Goal: Task Accomplishment & Management: Manage account settings

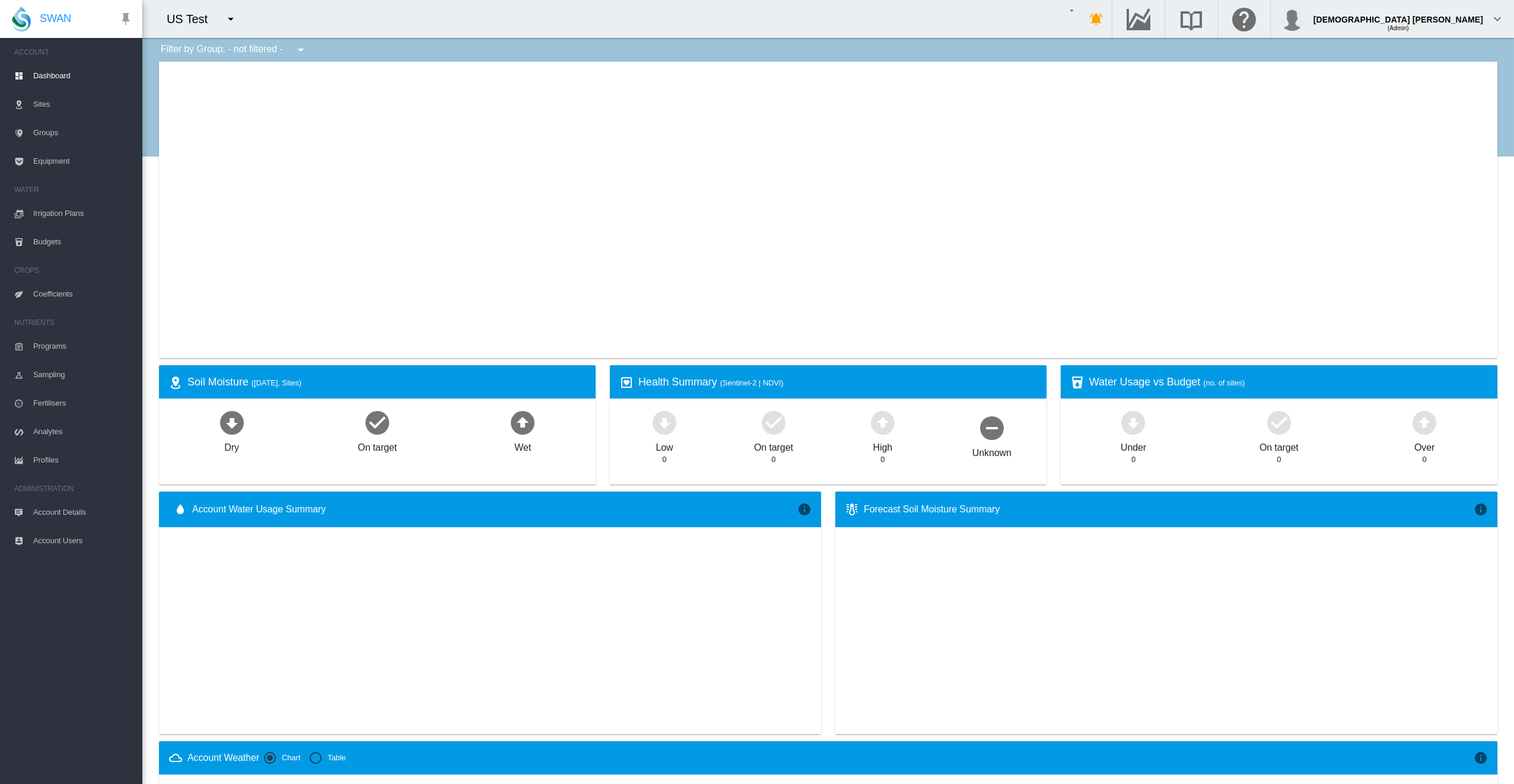
type input "**********"
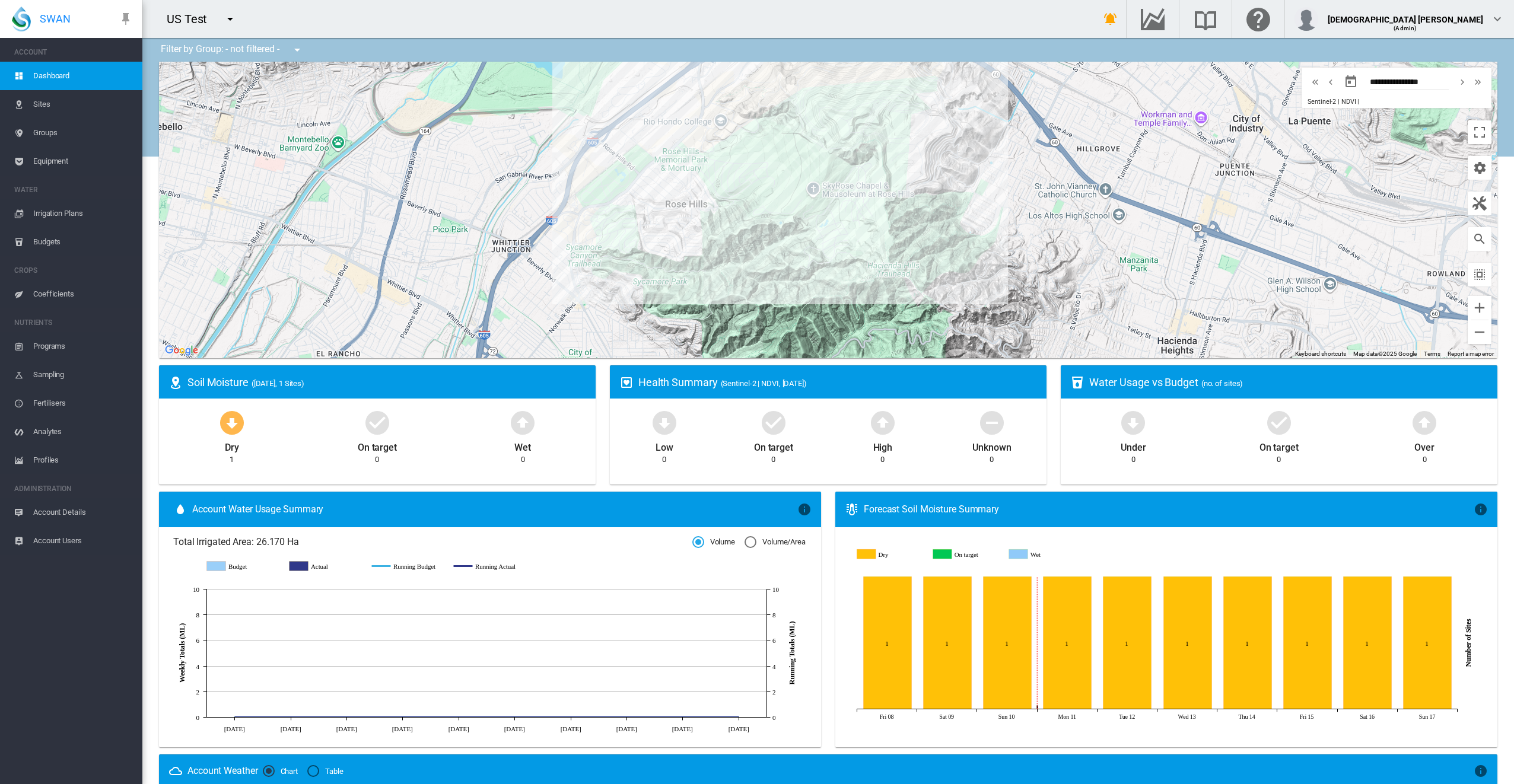
click at [868, 22] on div "US Test 100+ Project Adelaide Demo Lafage" at bounding box center [609, 18] width 934 height 38
click at [229, 14] on md-icon "icon-menu-down" at bounding box center [229, 18] width 14 height 14
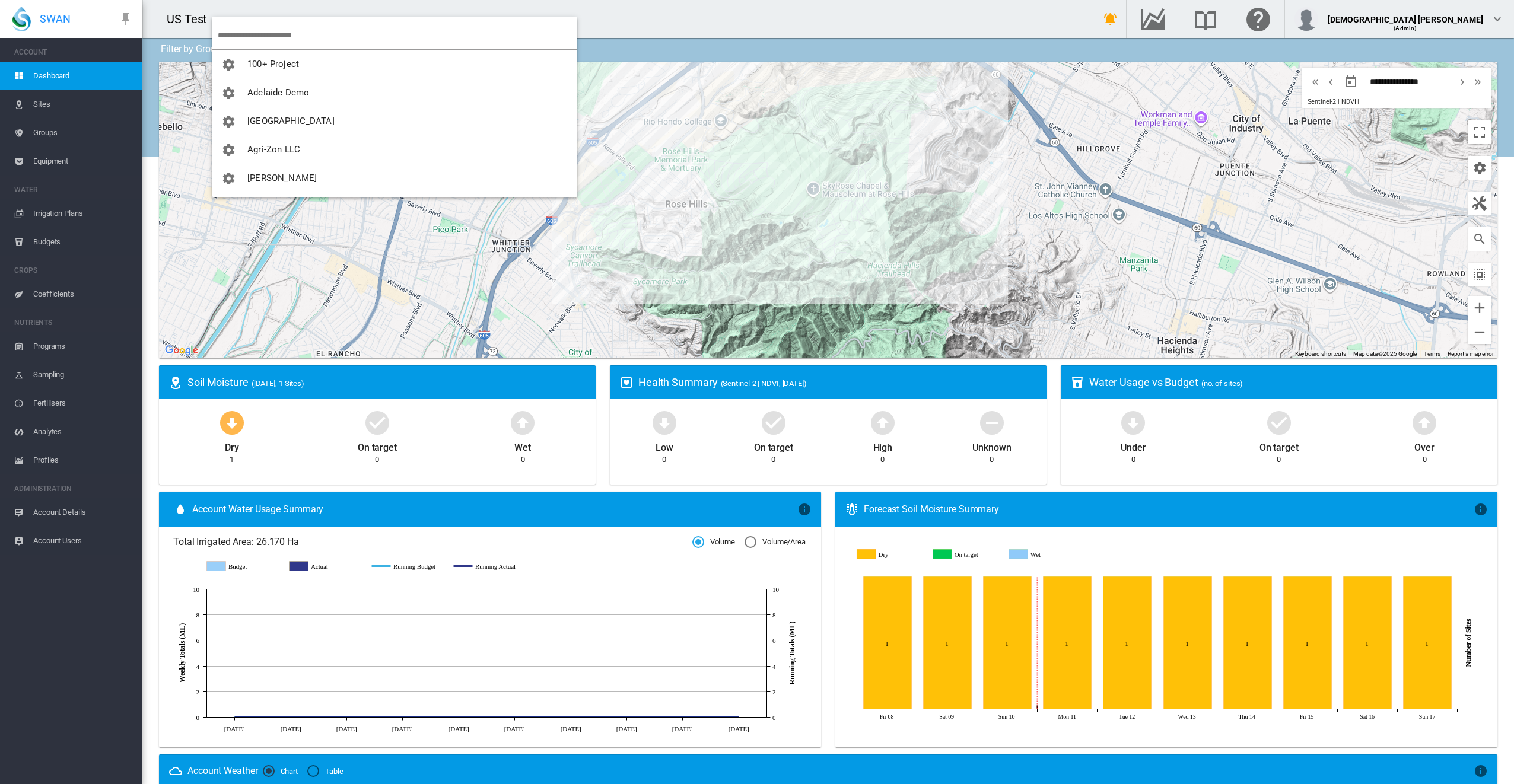
click at [262, 33] on input "search" at bounding box center [397, 35] width 359 height 28
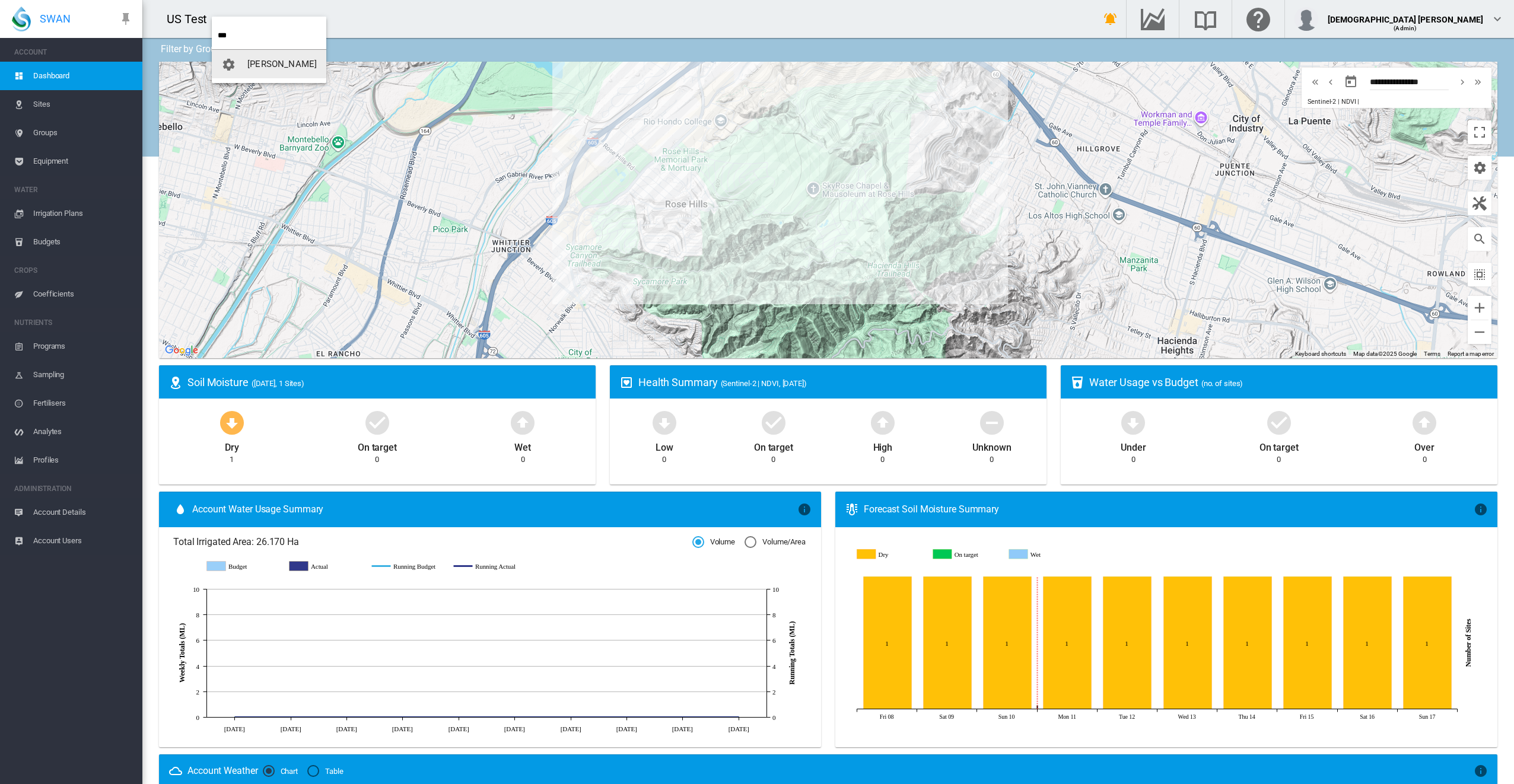
type input "***"
click at [279, 66] on span "[PERSON_NAME]" at bounding box center [282, 64] width 69 height 11
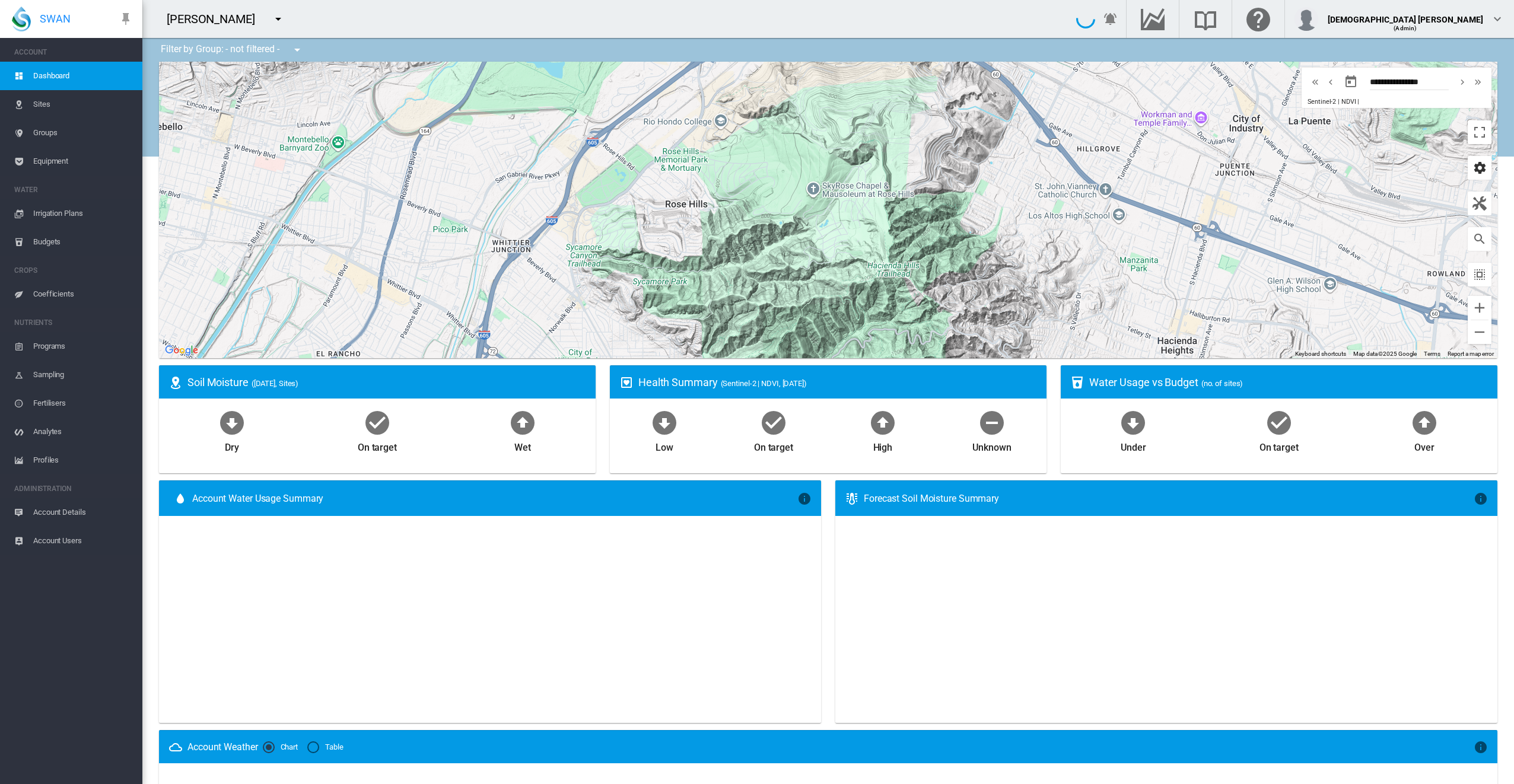
click at [1473, 173] on md-icon "icon-cog" at bounding box center [1479, 168] width 14 height 14
type input "**********"
select select "**********"
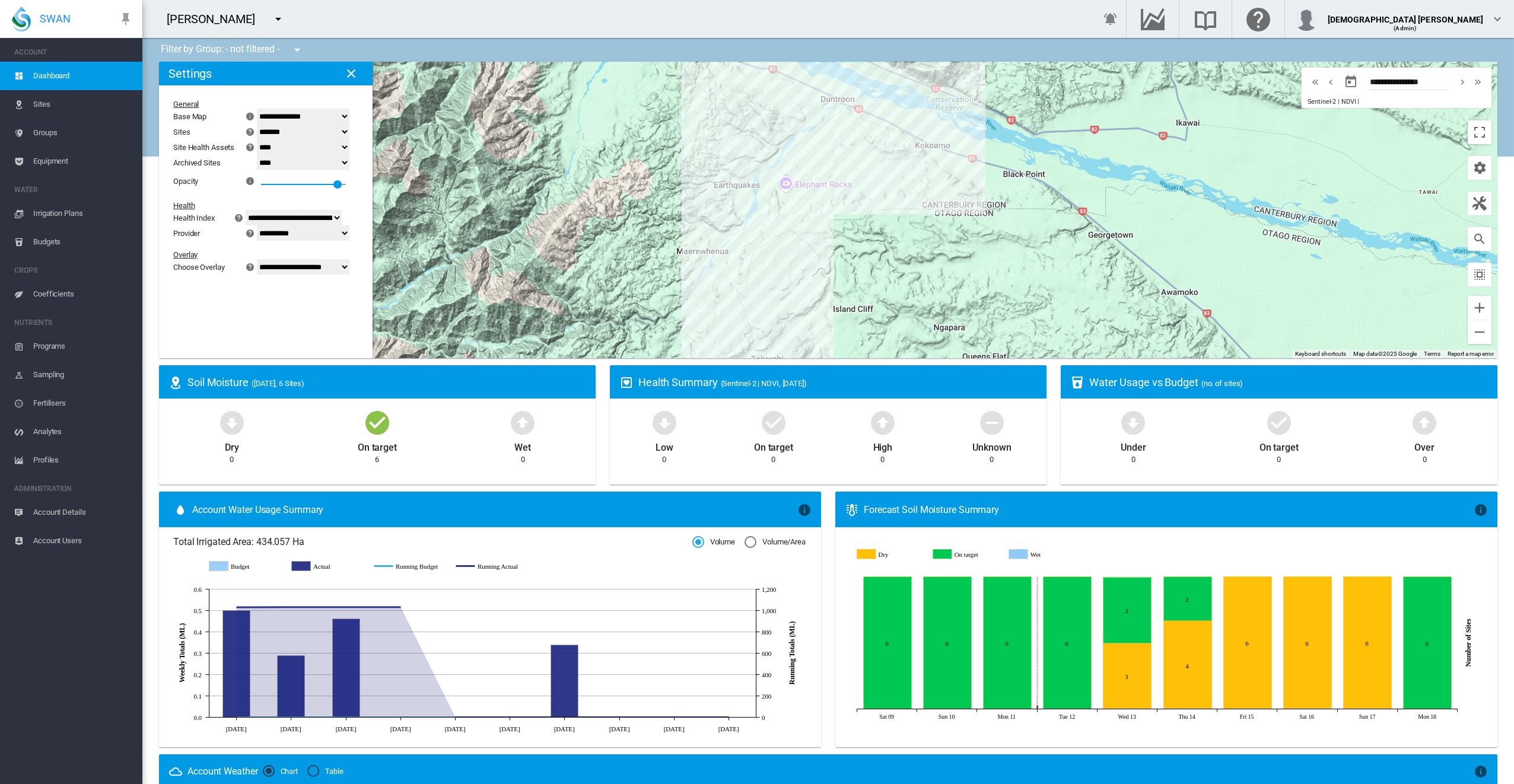
drag, startPoint x: 293, startPoint y: 115, endPoint x: 286, endPoint y: 125, distance: 12.2
click at [293, 115] on select "**********" at bounding box center [304, 117] width 93 height 15
select select "*********"
click at [264, 109] on select "**********" at bounding box center [304, 117] width 93 height 15
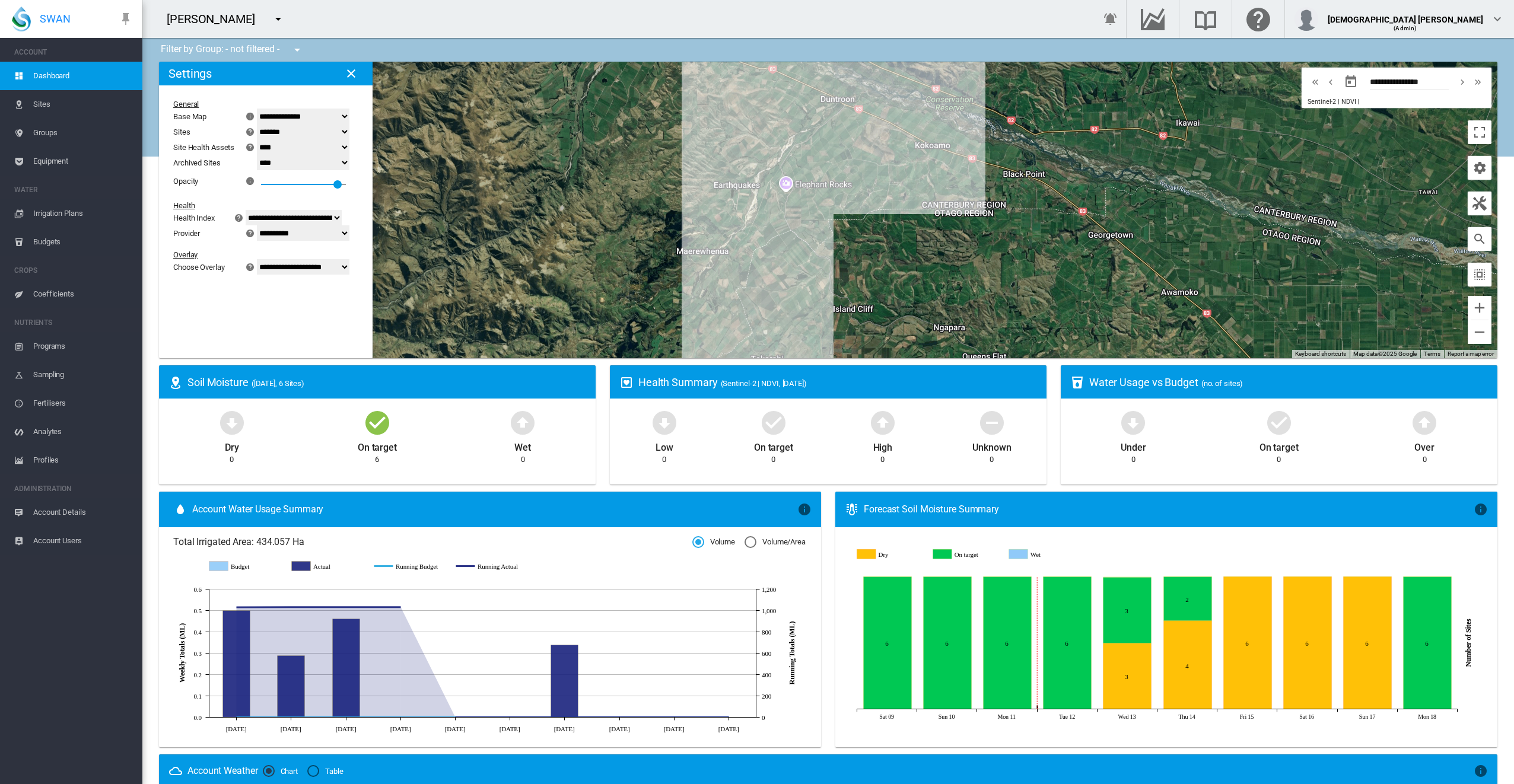
click at [435, 20] on div "[PERSON_NAME]" at bounding box center [609, 18] width 934 height 38
click at [354, 71] on md-icon "icon-close" at bounding box center [351, 73] width 14 height 14
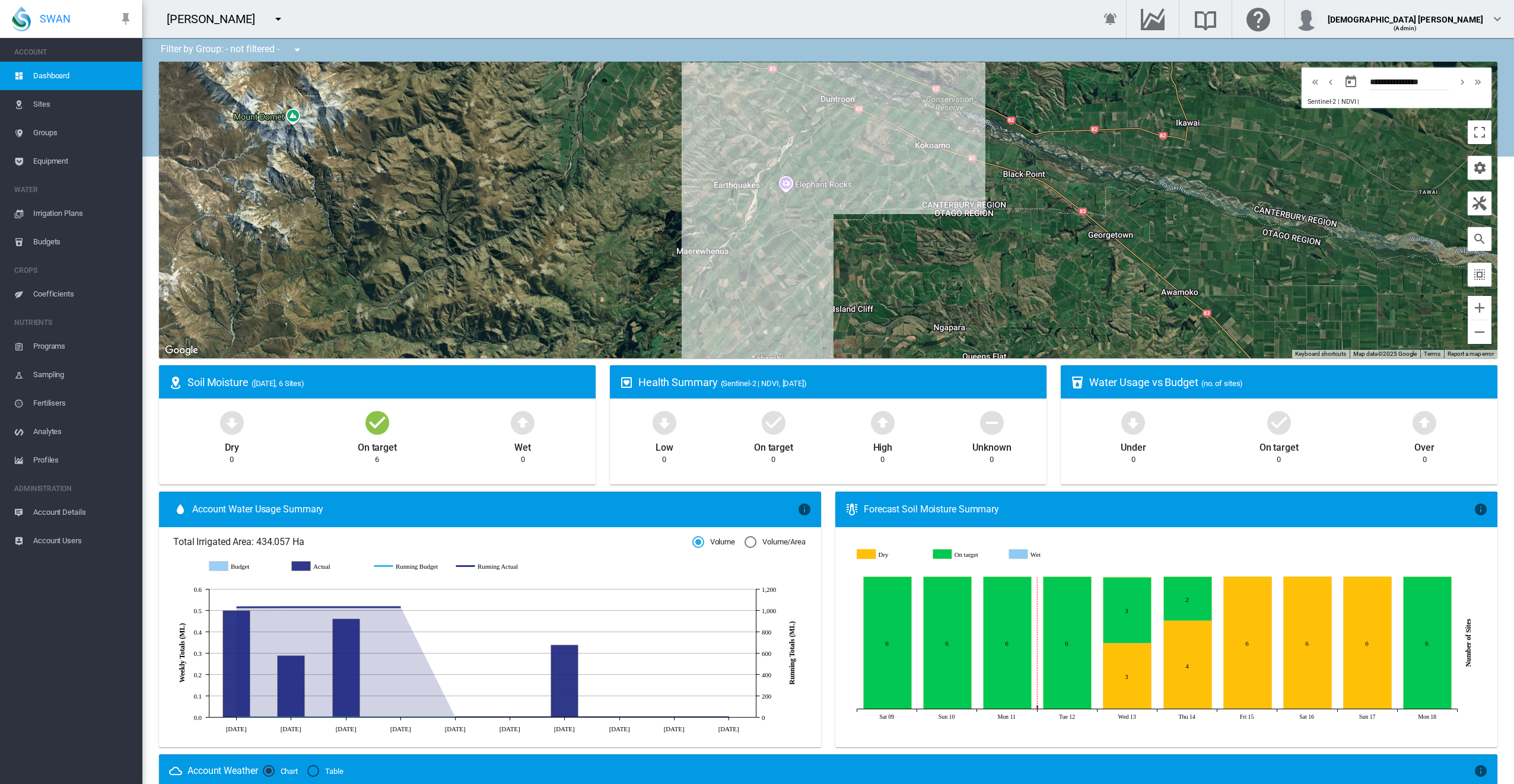
click at [60, 161] on span "Equipment" at bounding box center [82, 162] width 99 height 29
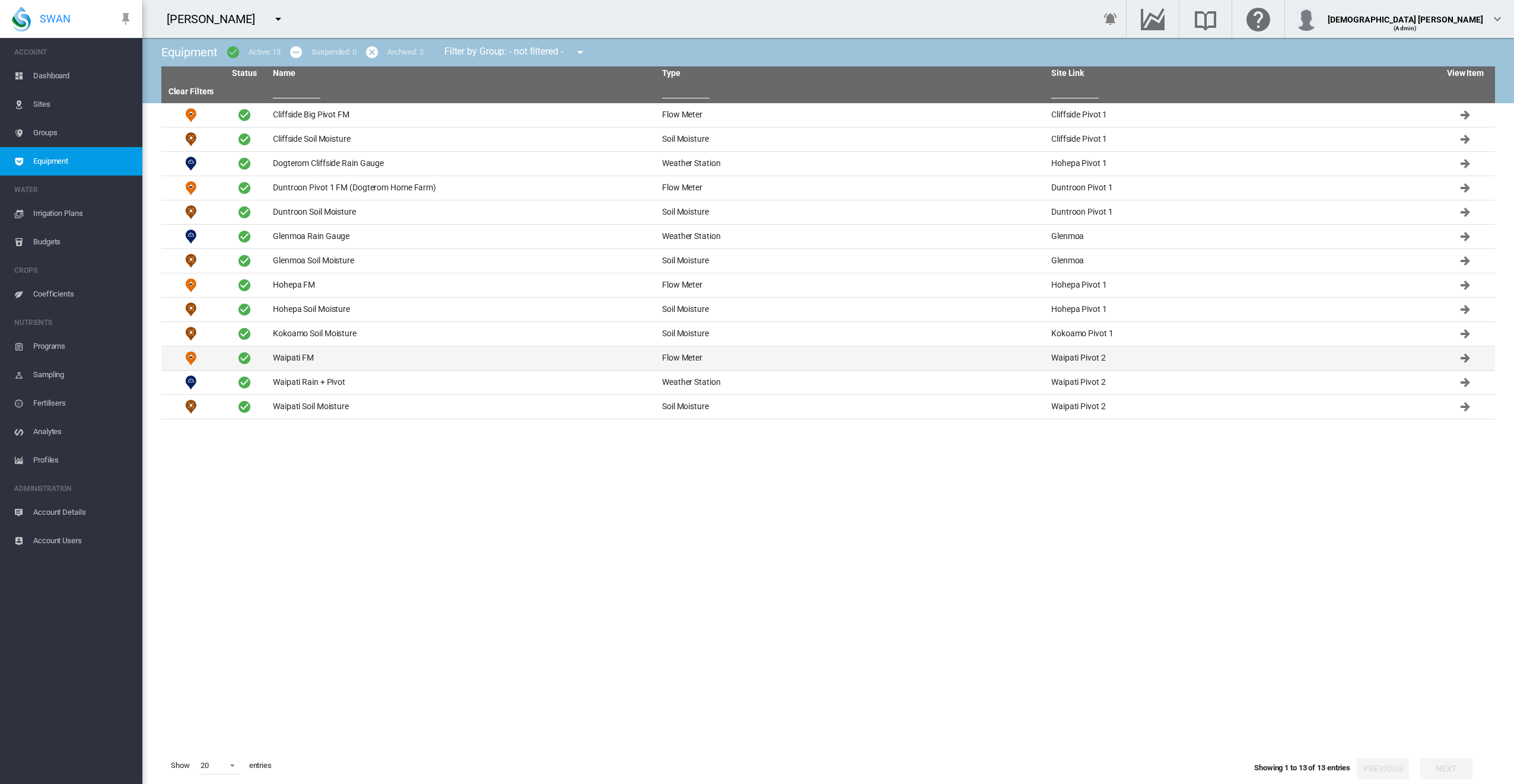
click at [322, 350] on td "Waipati FM" at bounding box center [463, 357] width 389 height 24
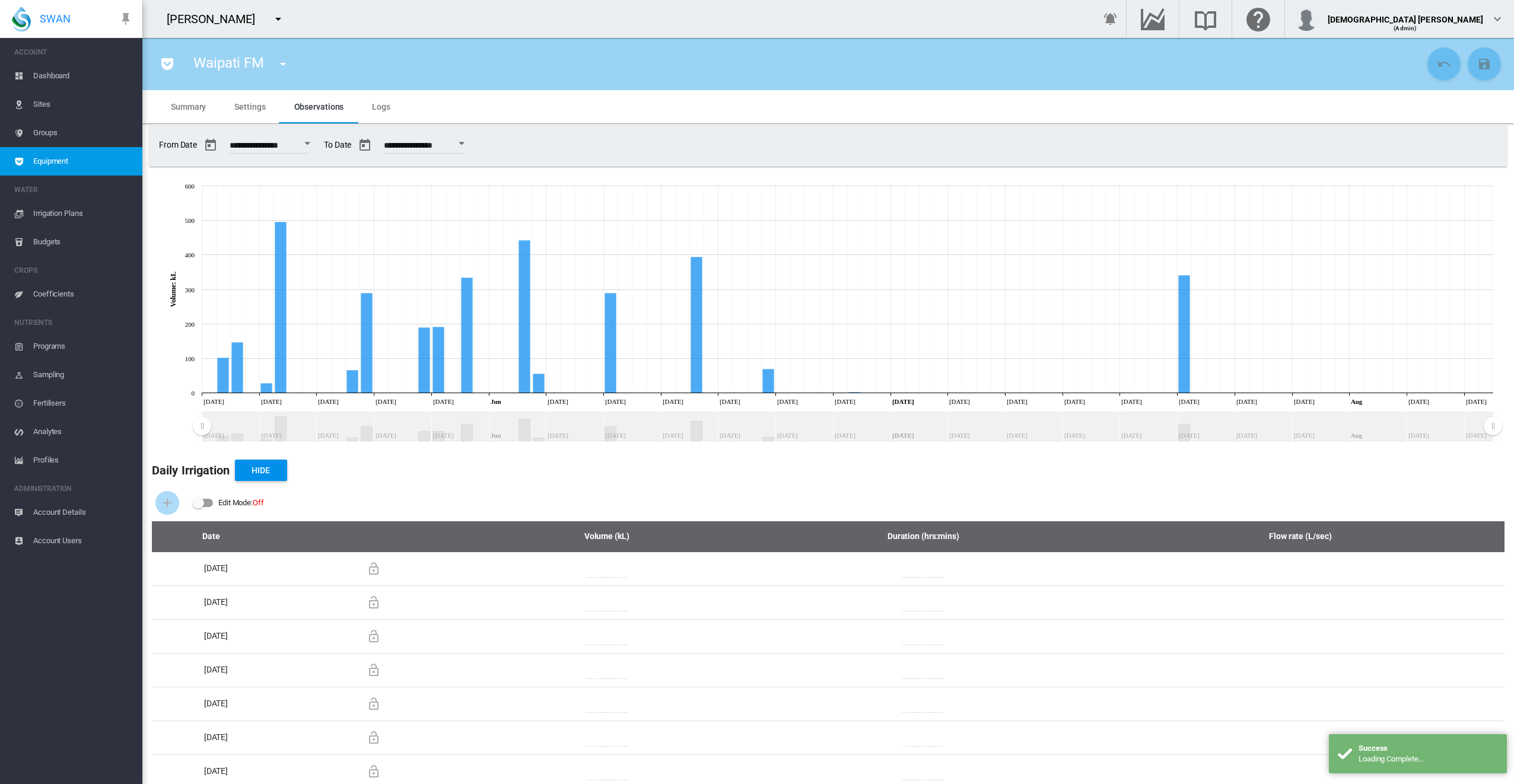
click at [246, 104] on span "Settings" at bounding box center [250, 107] width 31 height 10
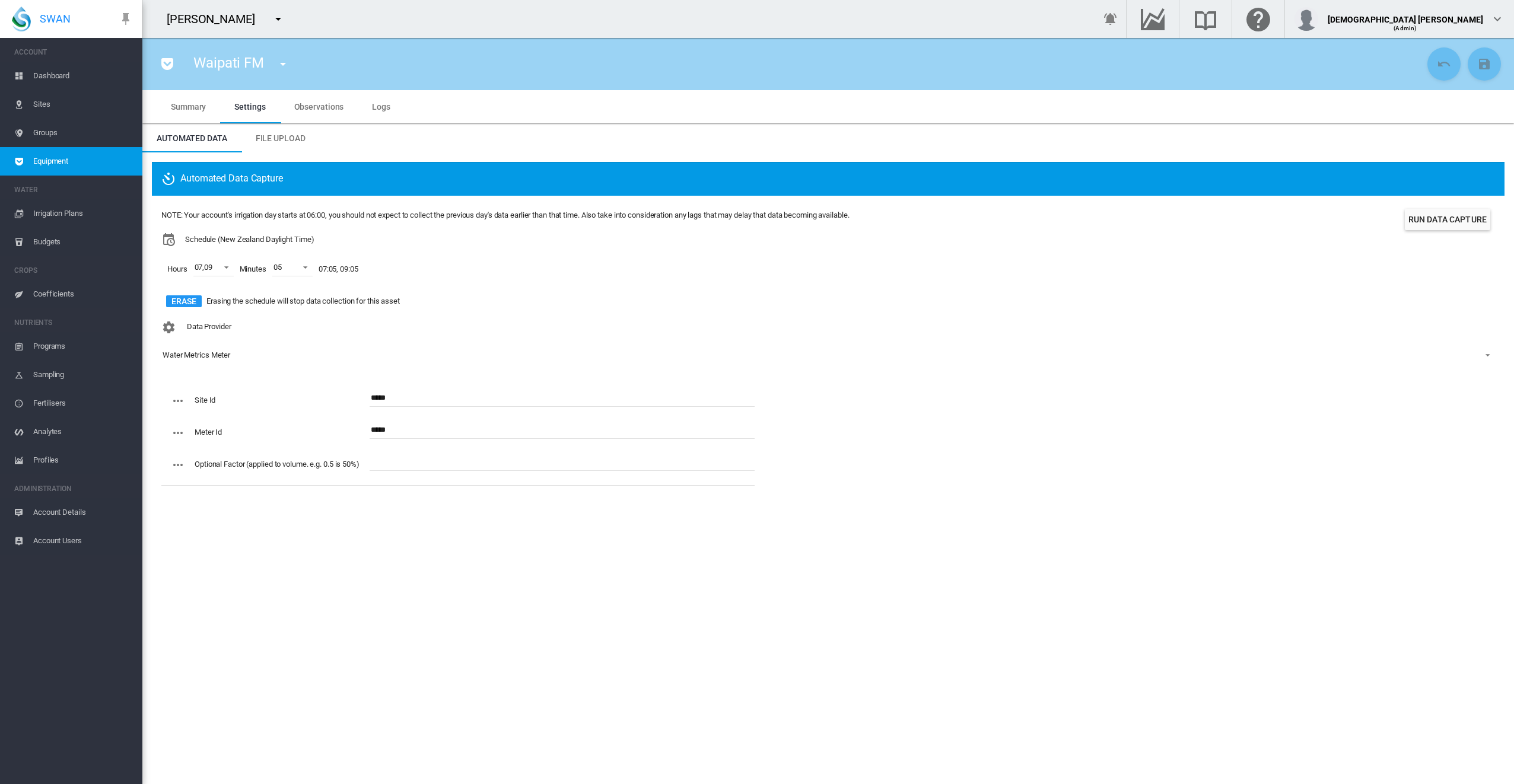
click at [48, 509] on span "Account Details" at bounding box center [82, 512] width 99 height 29
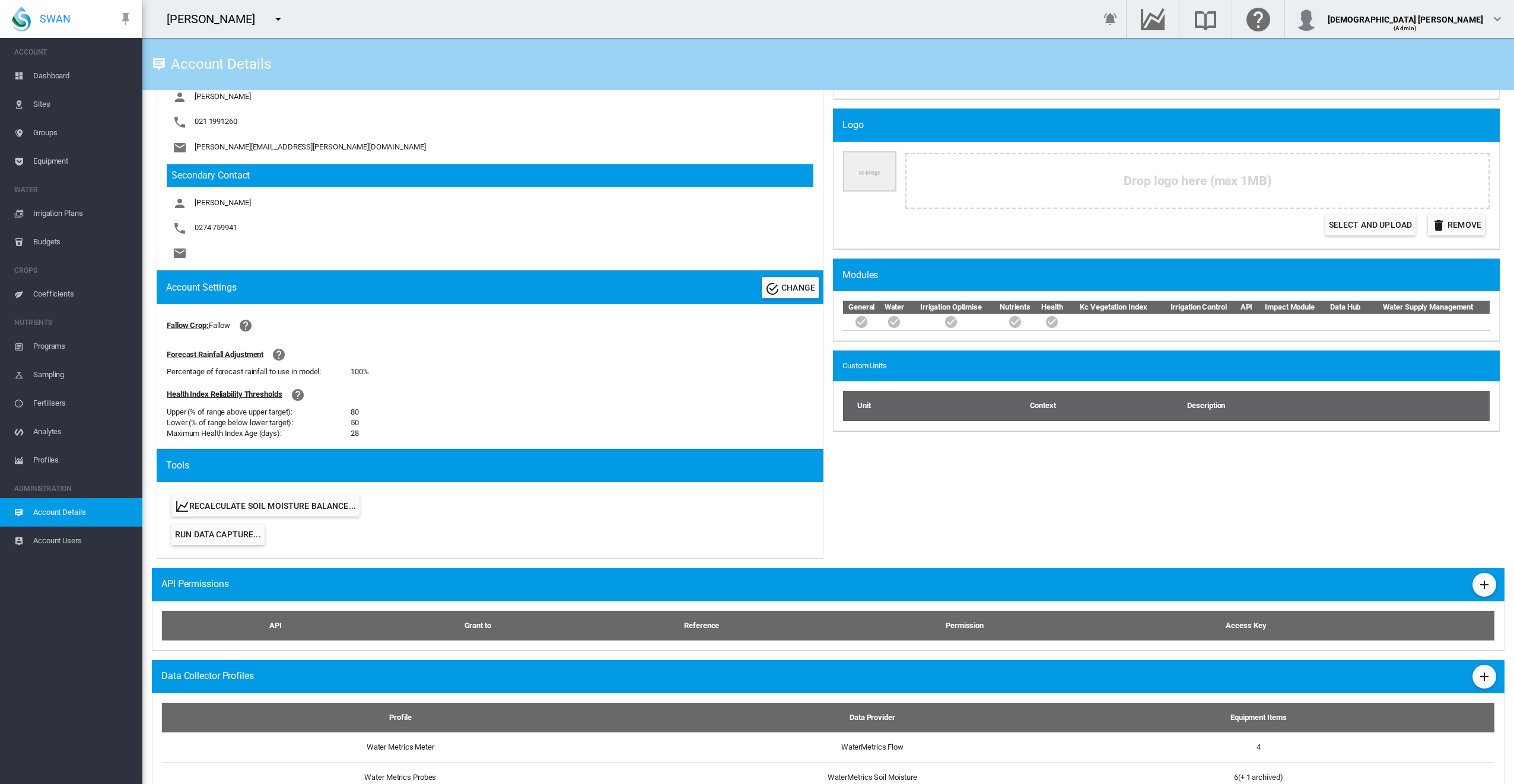
scroll to position [300, 0]
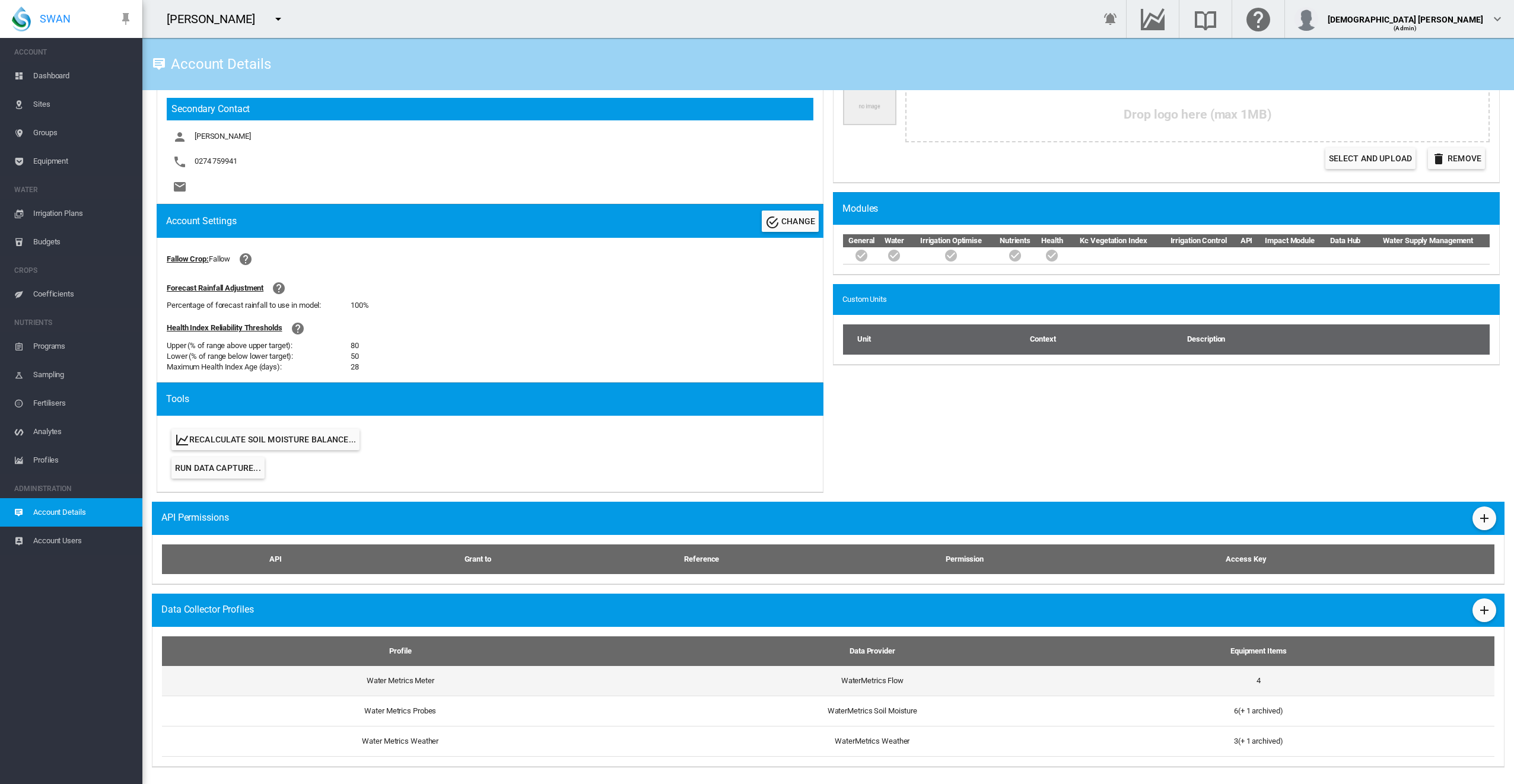
click at [521, 684] on td "Water Metrics Meter" at bounding box center [395, 680] width 467 height 30
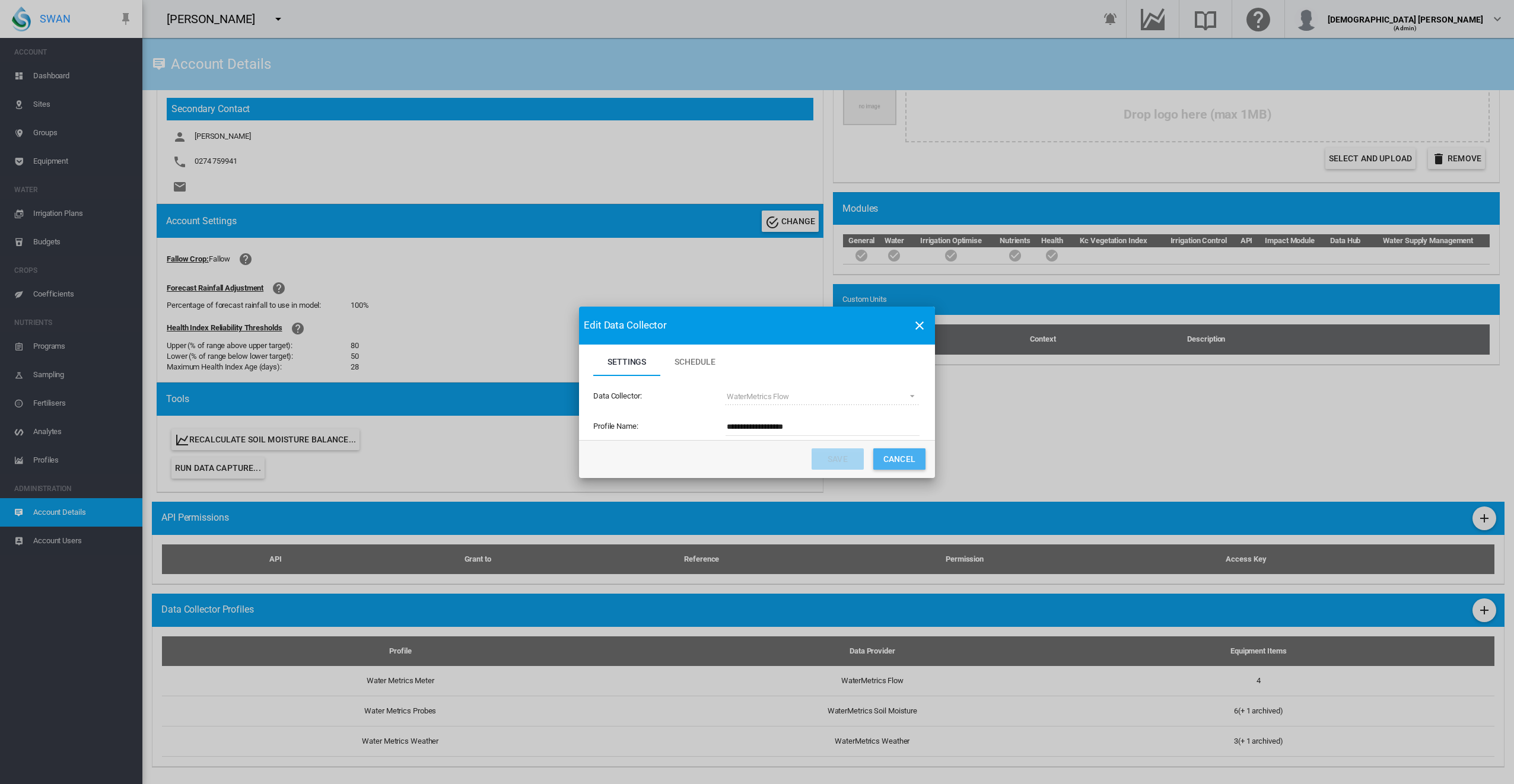
drag, startPoint x: 902, startPoint y: 456, endPoint x: 894, endPoint y: 462, distance: 10.0
click at [902, 456] on button "Cancel" at bounding box center [899, 458] width 52 height 21
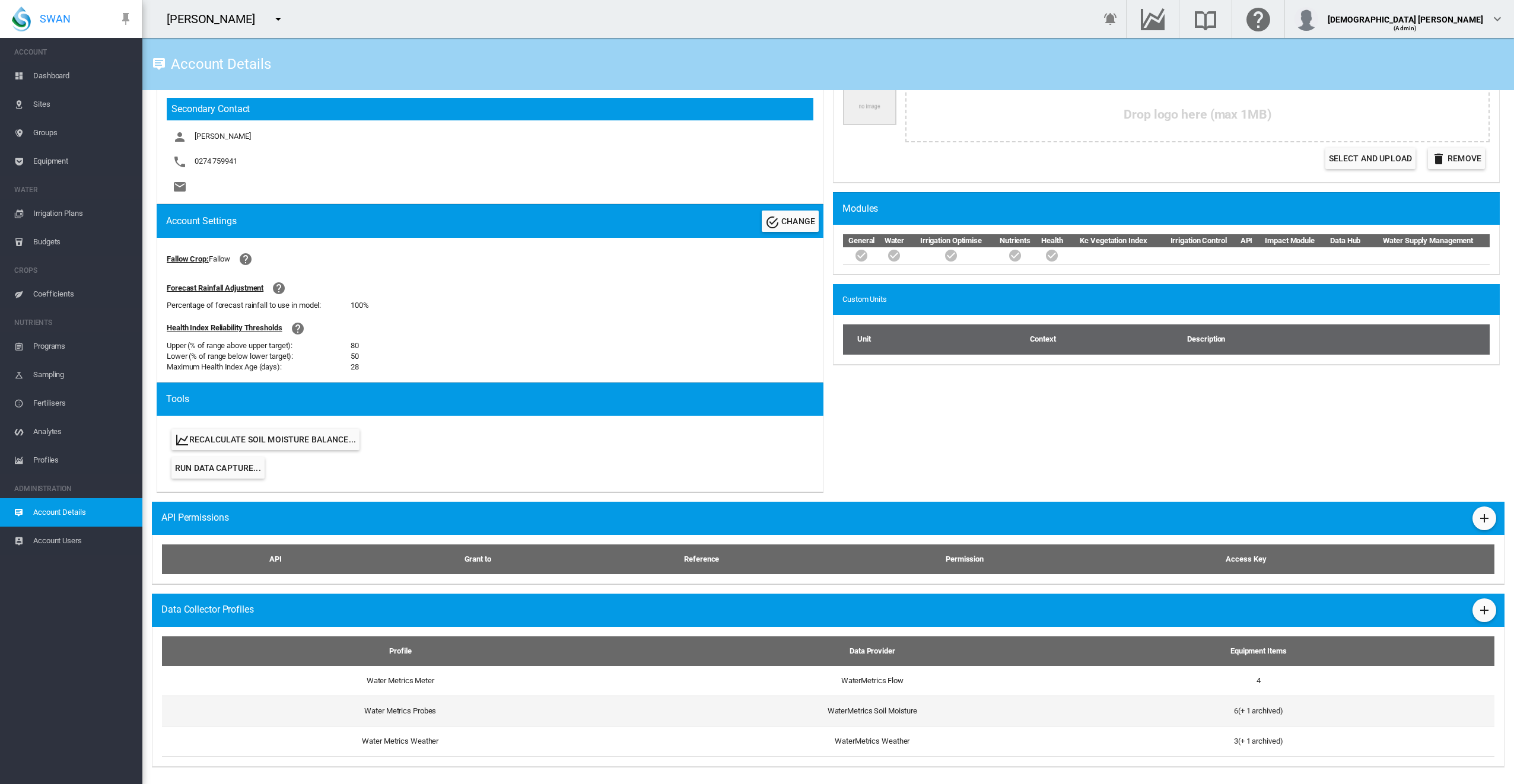
click at [468, 718] on td "Water Metrics Probes" at bounding box center [395, 710] width 467 height 30
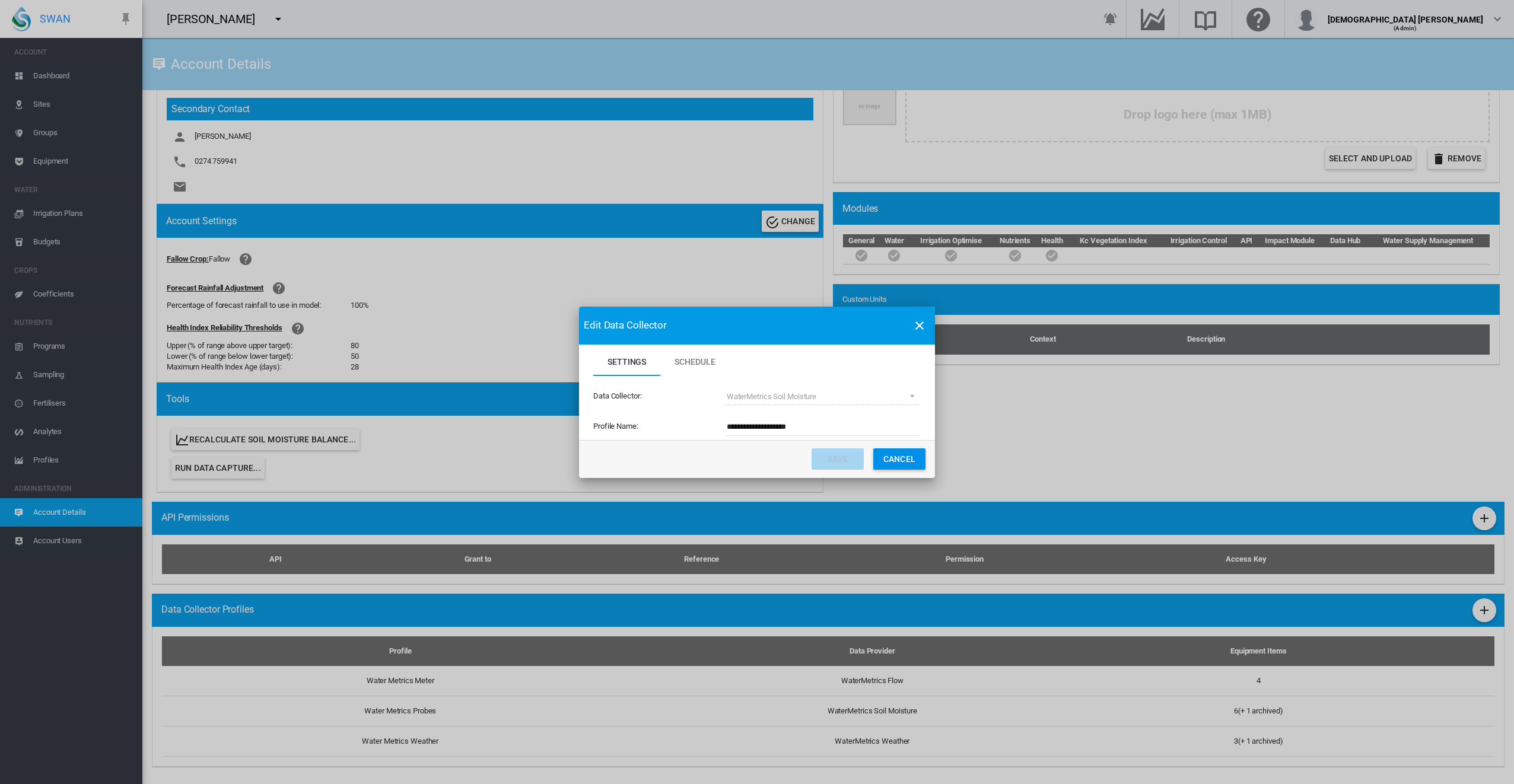
click at [890, 456] on button "Cancel" at bounding box center [899, 458] width 52 height 21
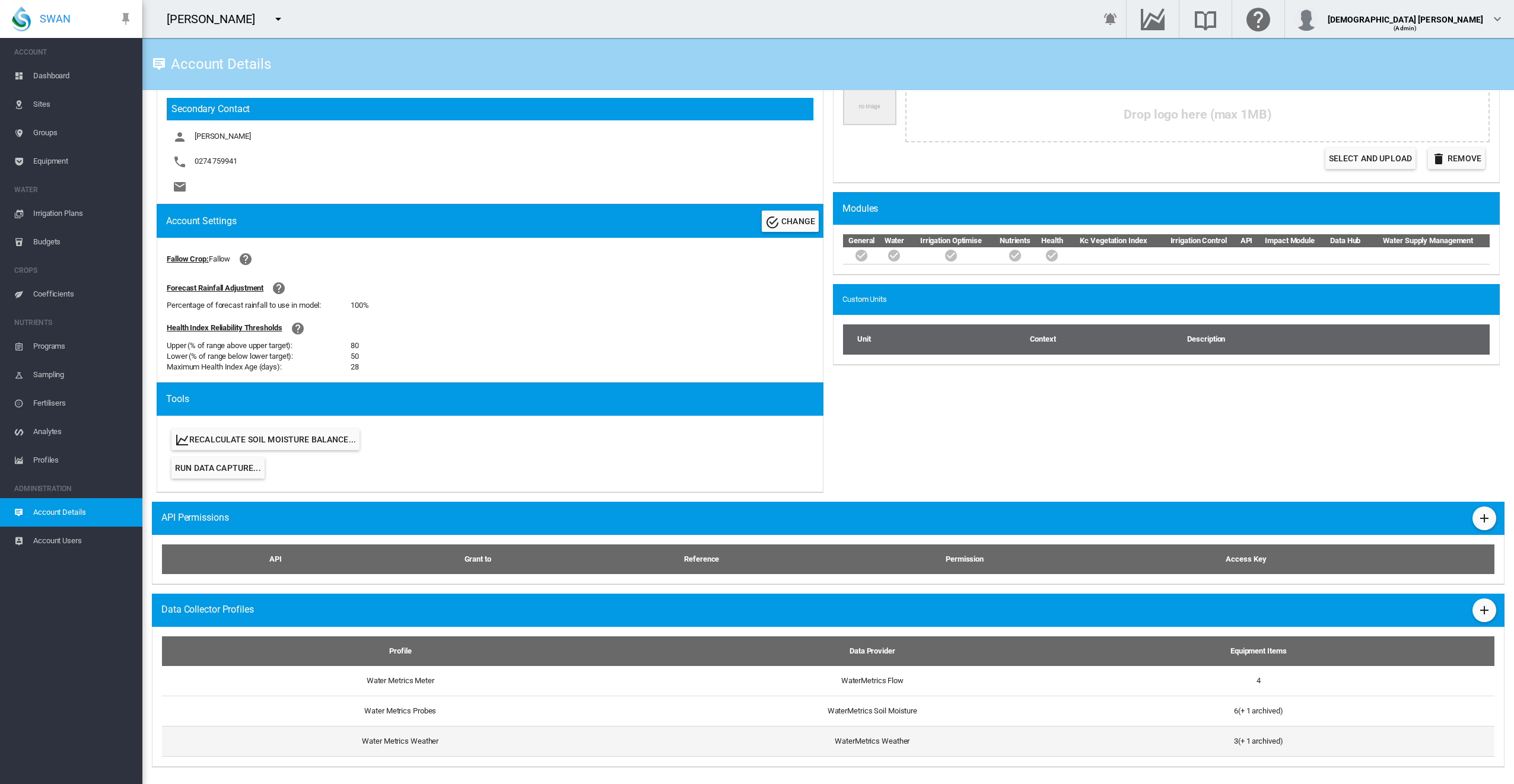
click at [412, 744] on td "Water Metrics Weather" at bounding box center [395, 741] width 467 height 31
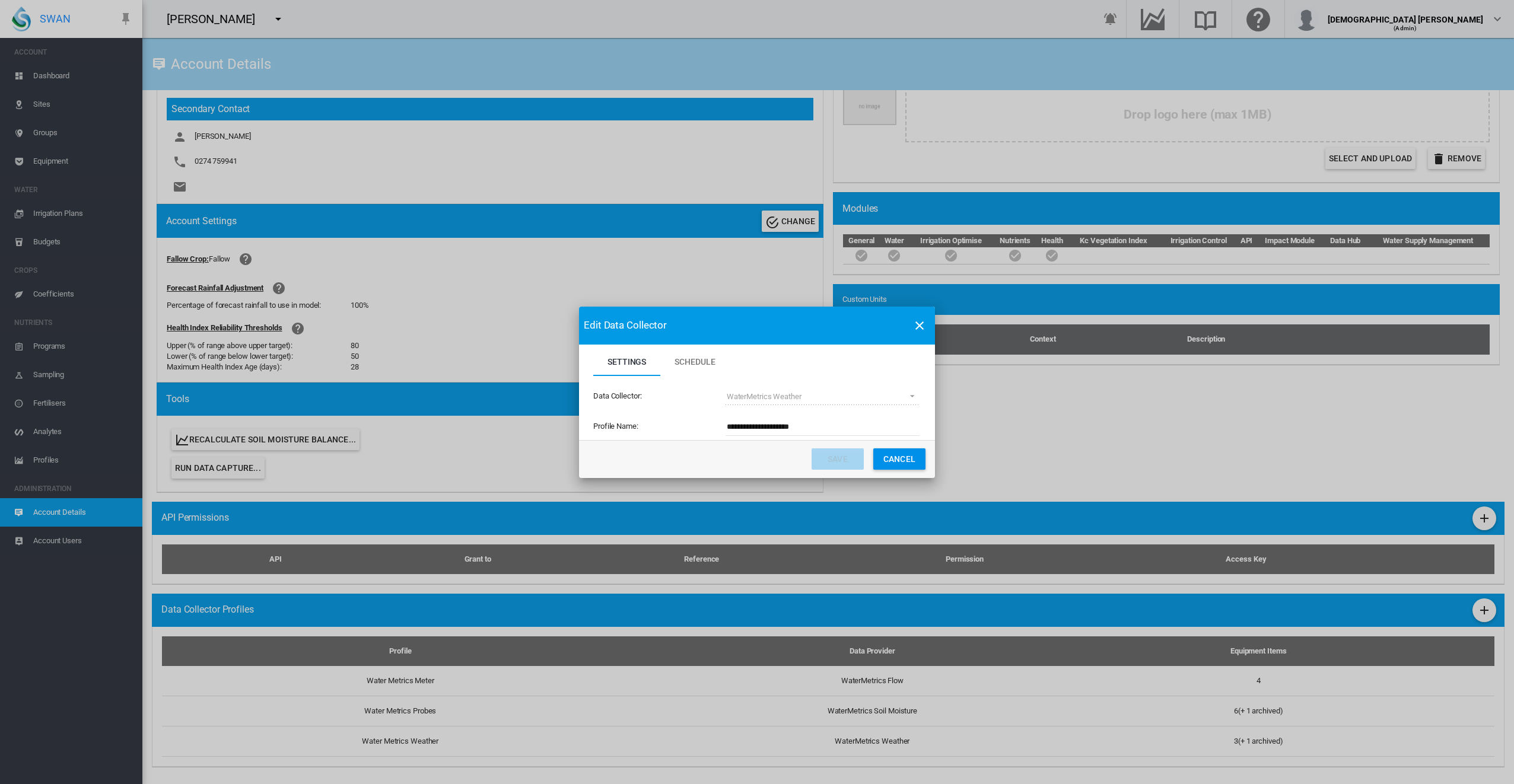
click at [897, 458] on button "Cancel" at bounding box center [899, 458] width 52 height 21
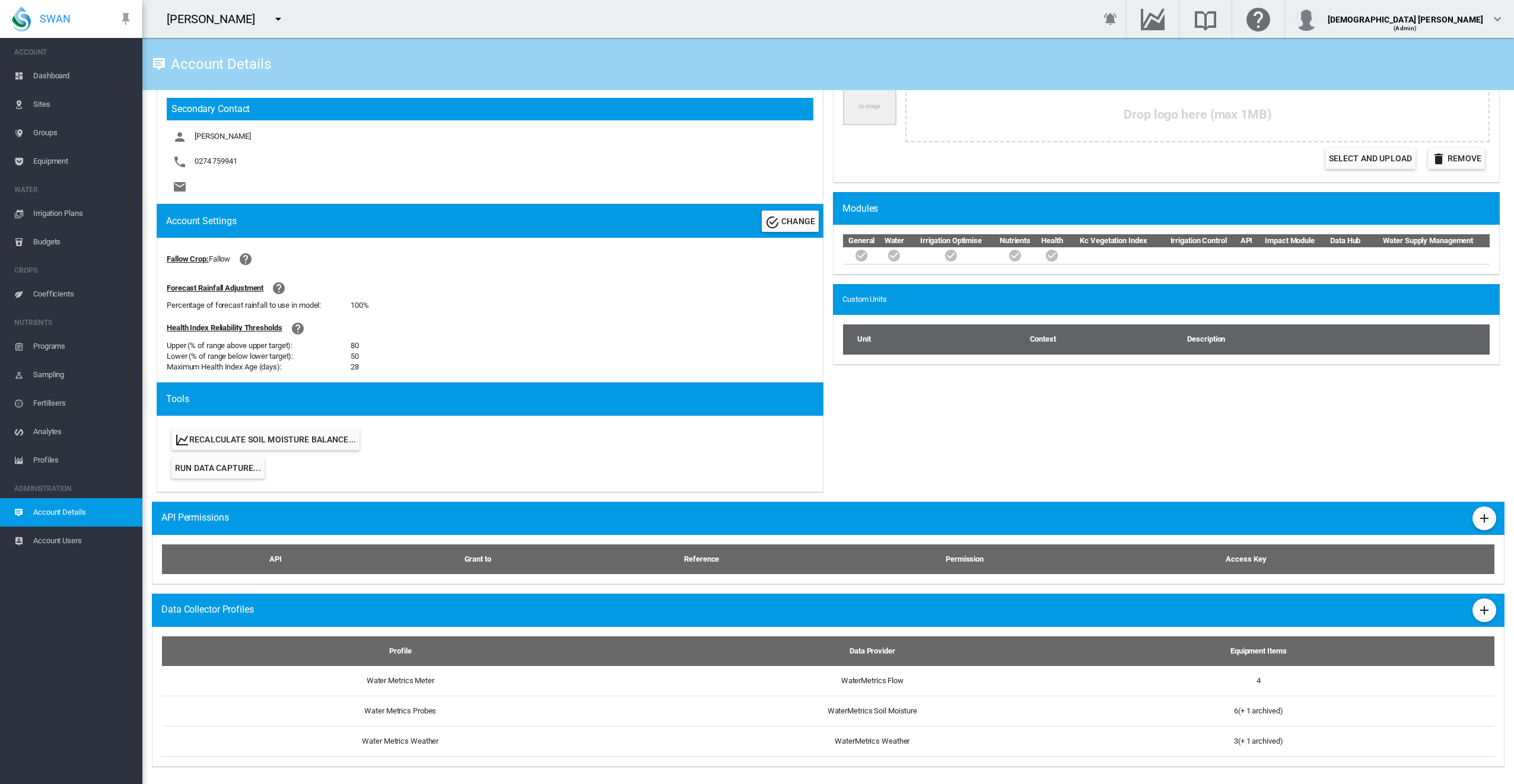
click at [58, 161] on span "Equipment" at bounding box center [82, 162] width 99 height 29
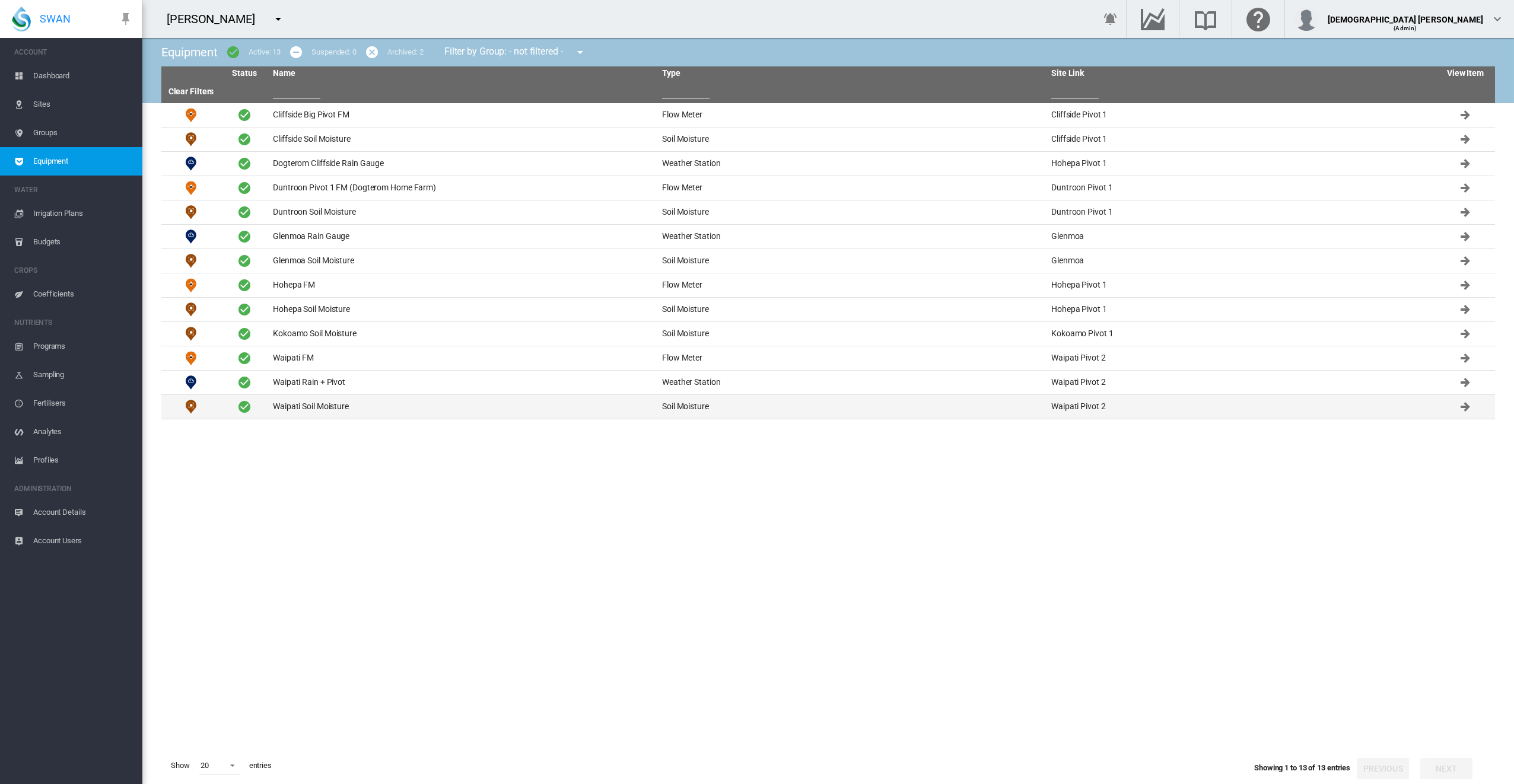
click at [317, 403] on td "Waipati Soil Moisture" at bounding box center [463, 406] width 389 height 24
click at [318, 359] on td "Waipati FM" at bounding box center [463, 357] width 389 height 24
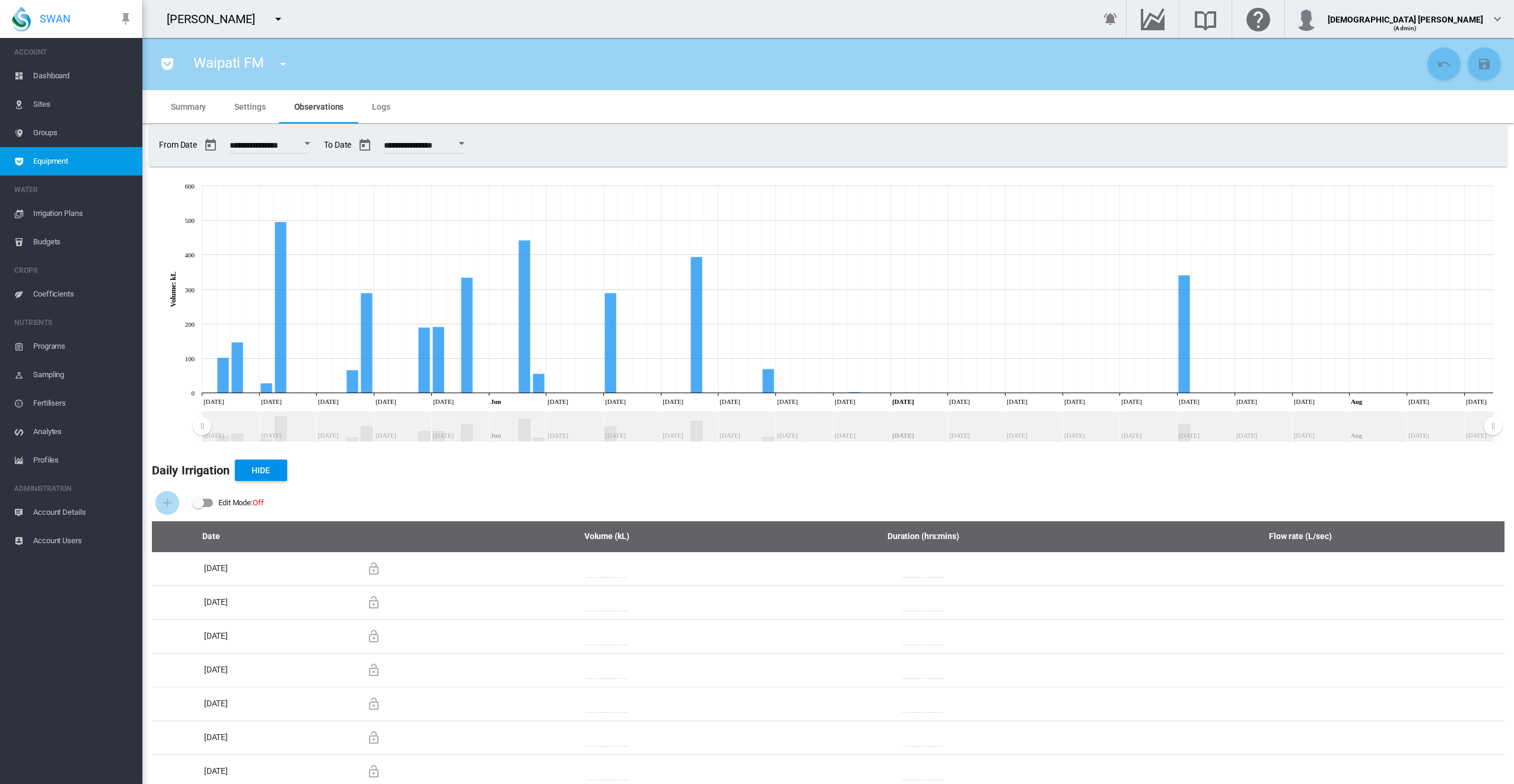
click at [252, 106] on span "Settings" at bounding box center [250, 107] width 31 height 10
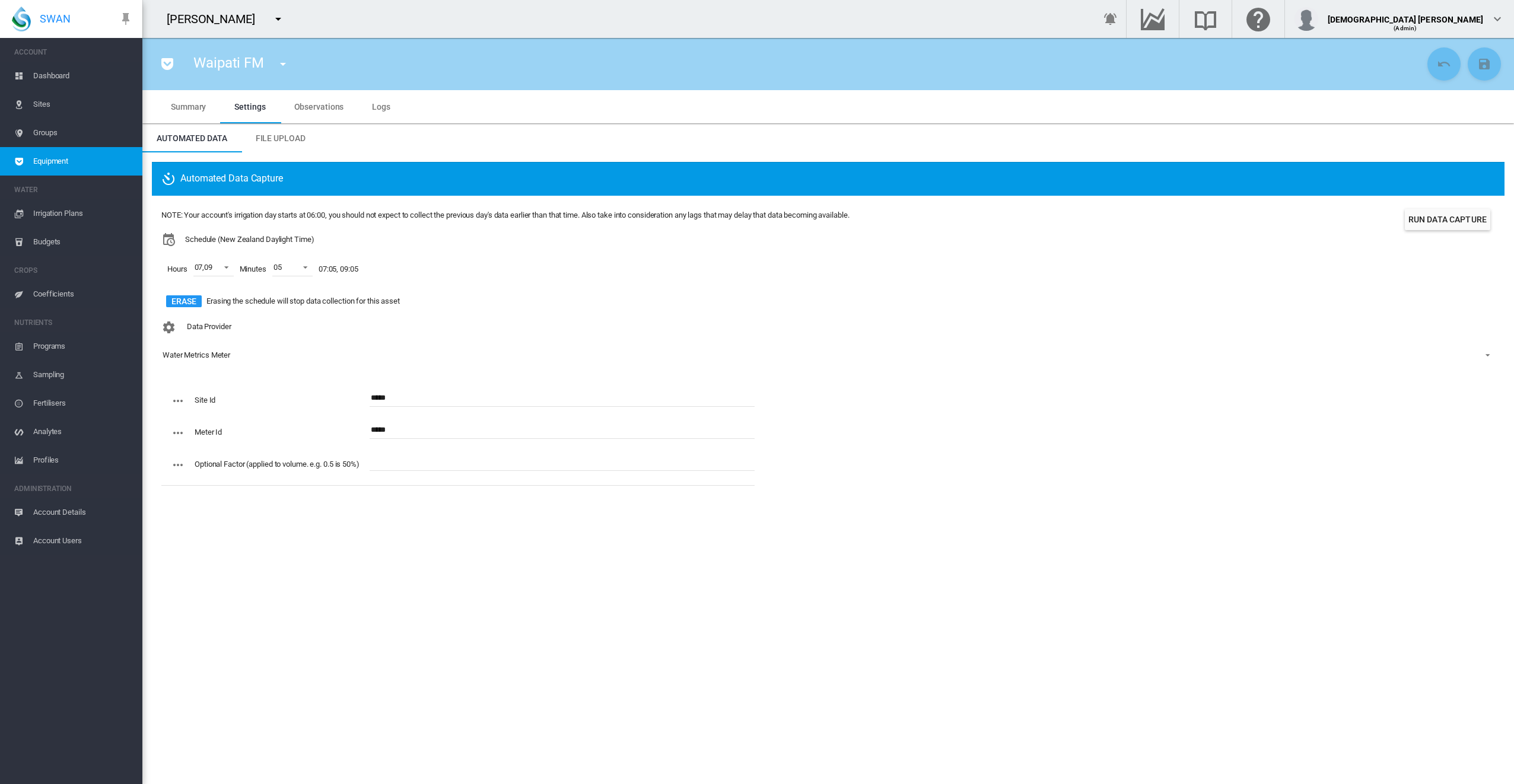
click at [247, 9] on div "[PERSON_NAME]" at bounding box center [218, 18] width 150 height 30
click at [166, 64] on md-icon "icon-pocket" at bounding box center [167, 64] width 14 height 14
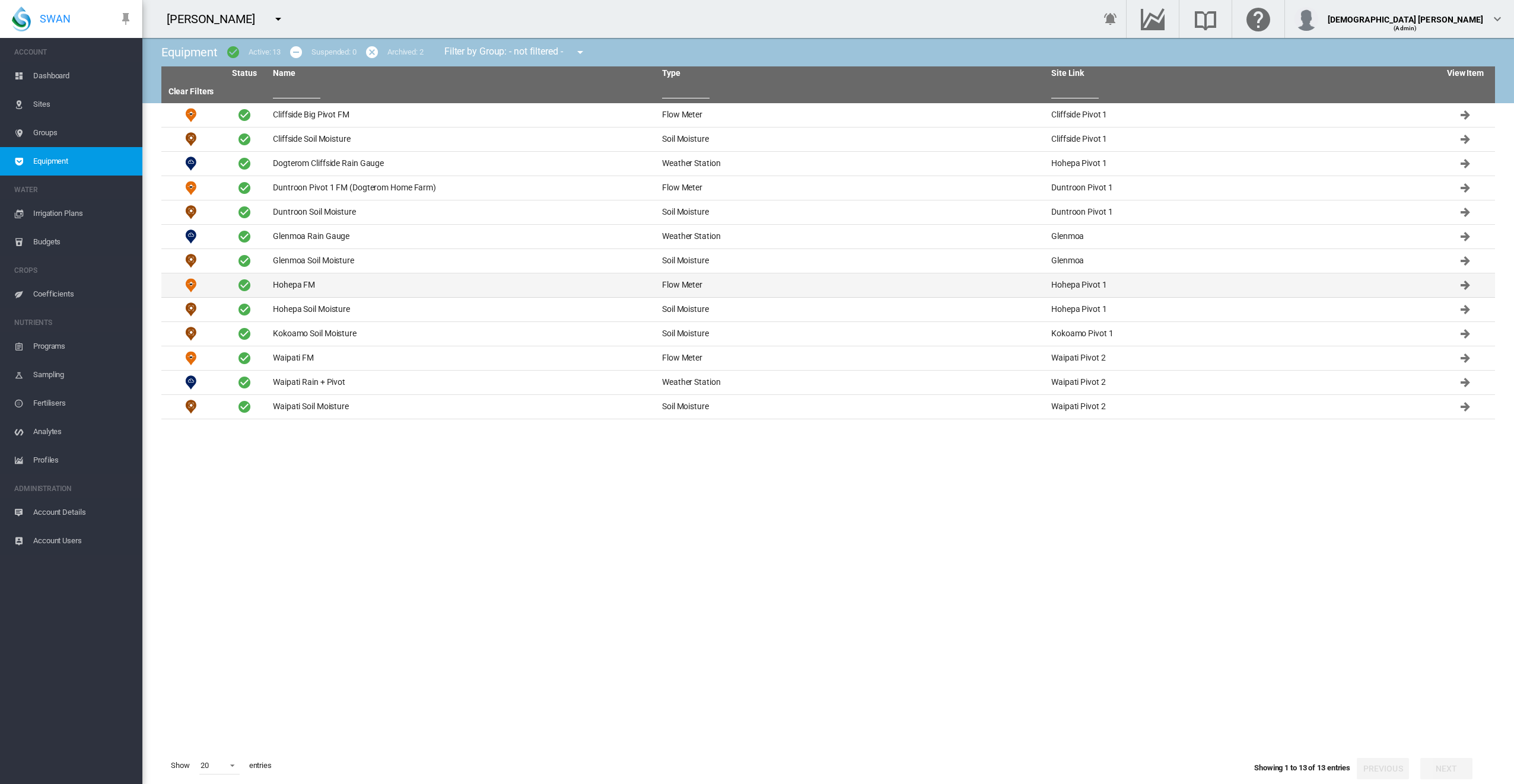
click at [377, 293] on td "Hohepa FM" at bounding box center [463, 285] width 389 height 24
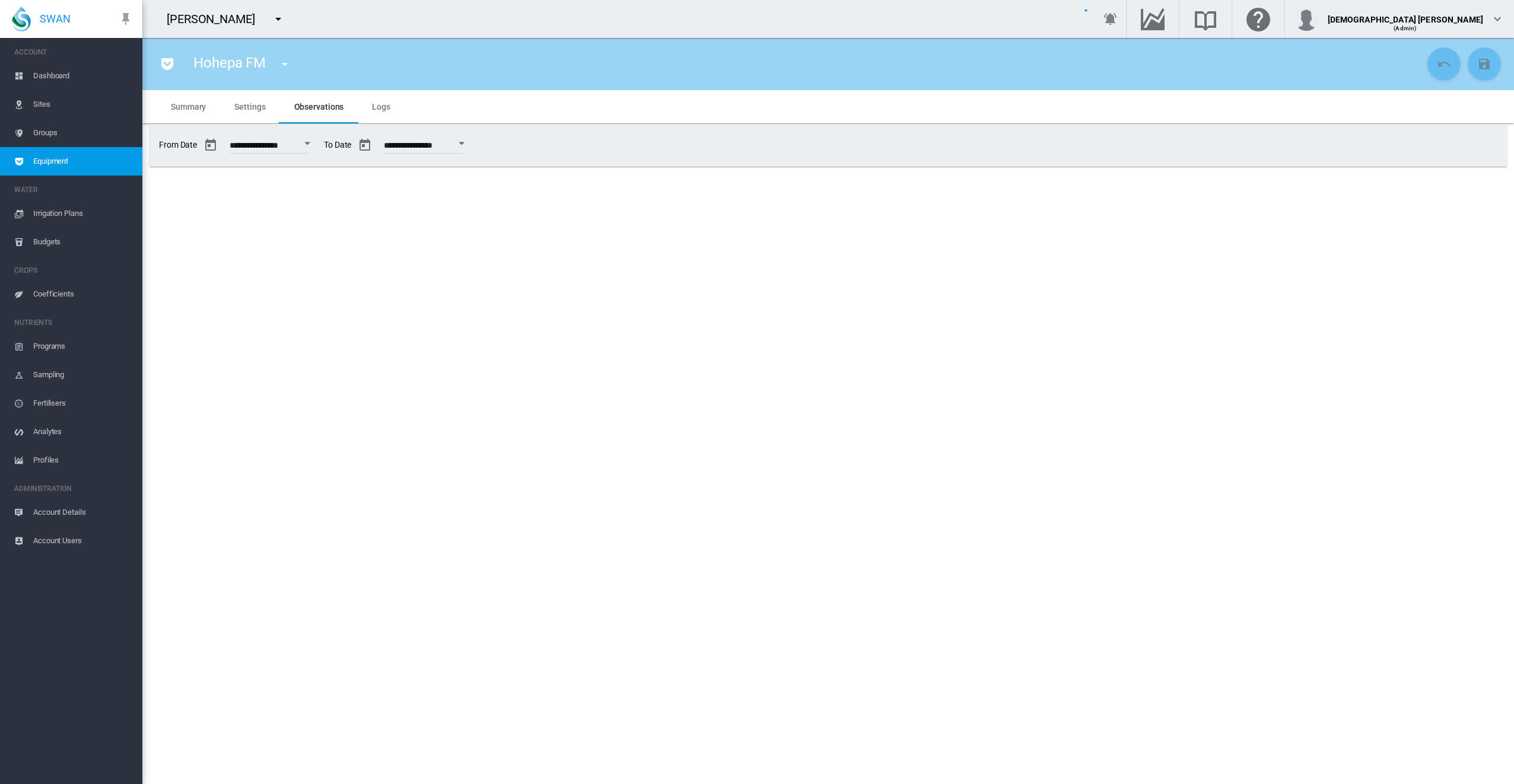
click at [161, 67] on md-icon "icon-pocket" at bounding box center [167, 64] width 14 height 14
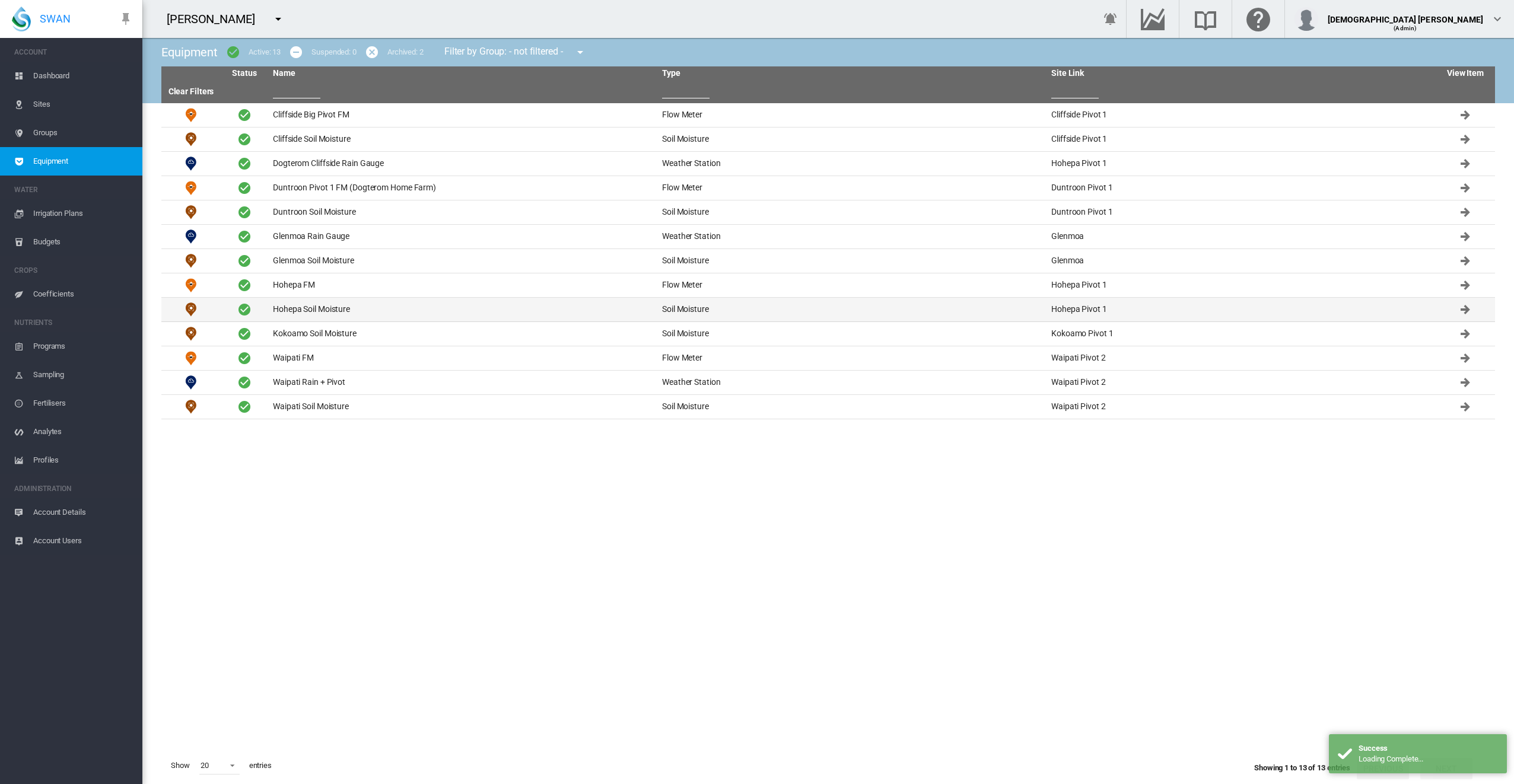
click at [325, 311] on td "Hohepa Soil Moisture" at bounding box center [463, 309] width 389 height 24
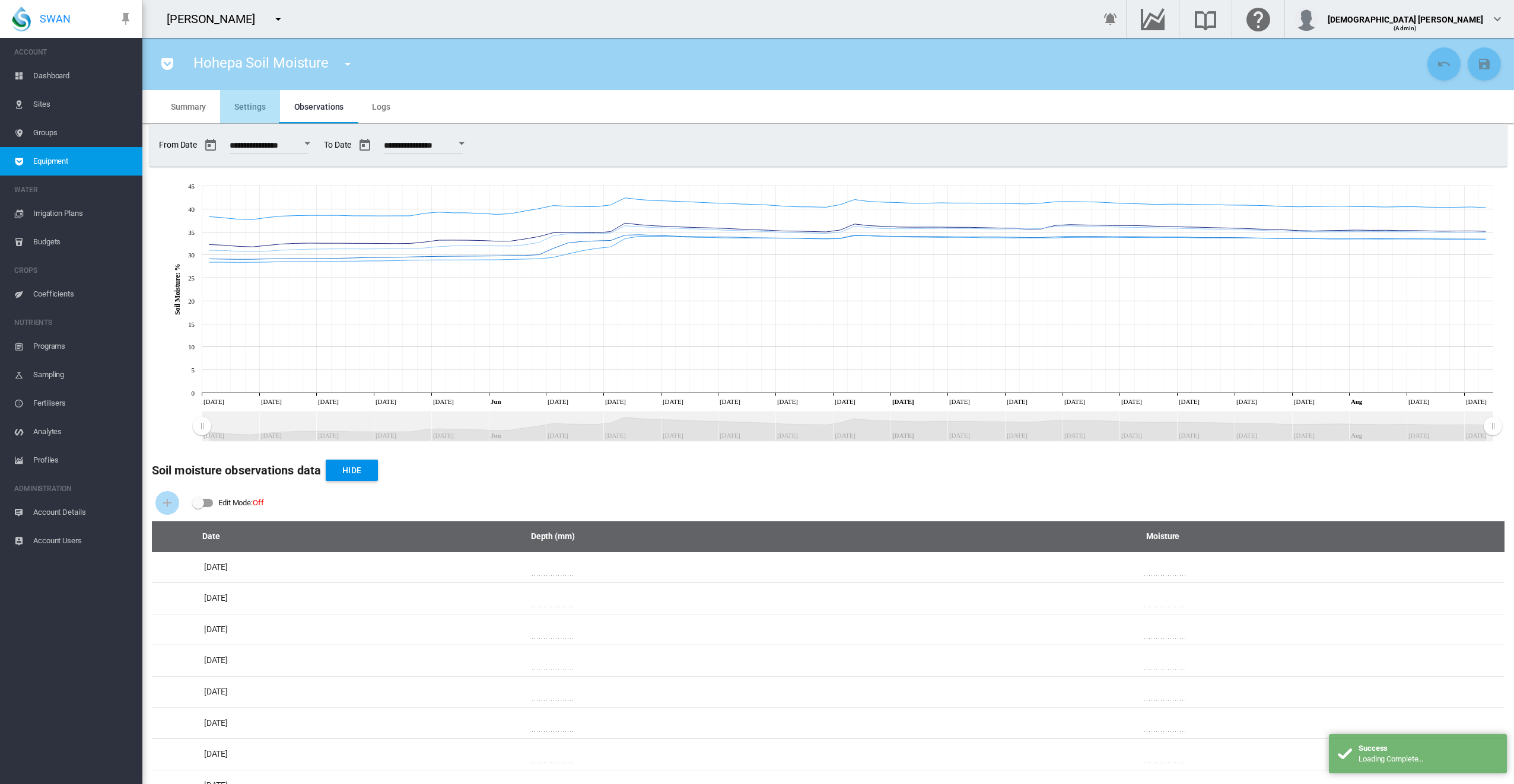
click at [255, 108] on span "Settings" at bounding box center [250, 107] width 31 height 10
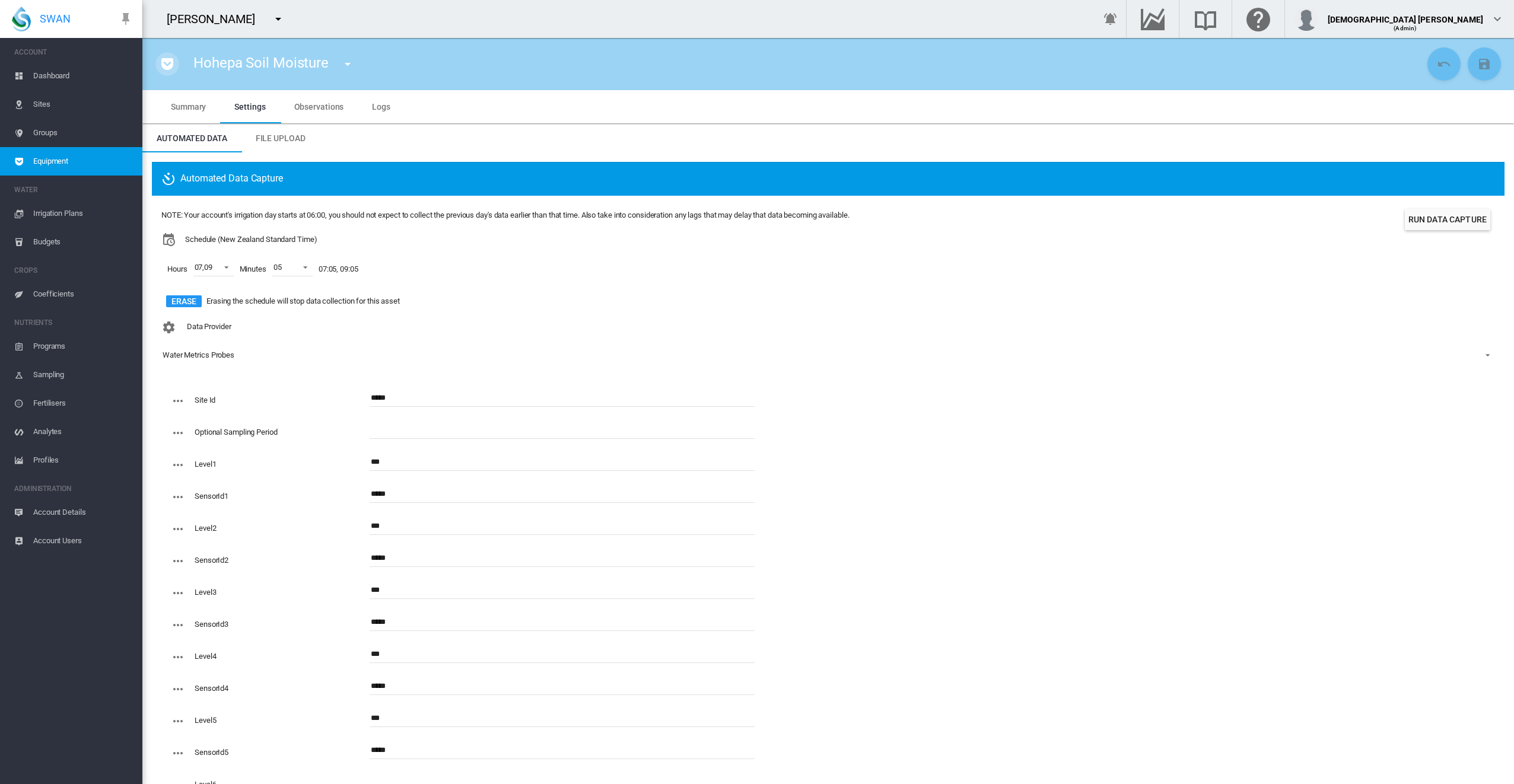
click at [166, 61] on md-icon "icon-pocket" at bounding box center [167, 64] width 14 height 14
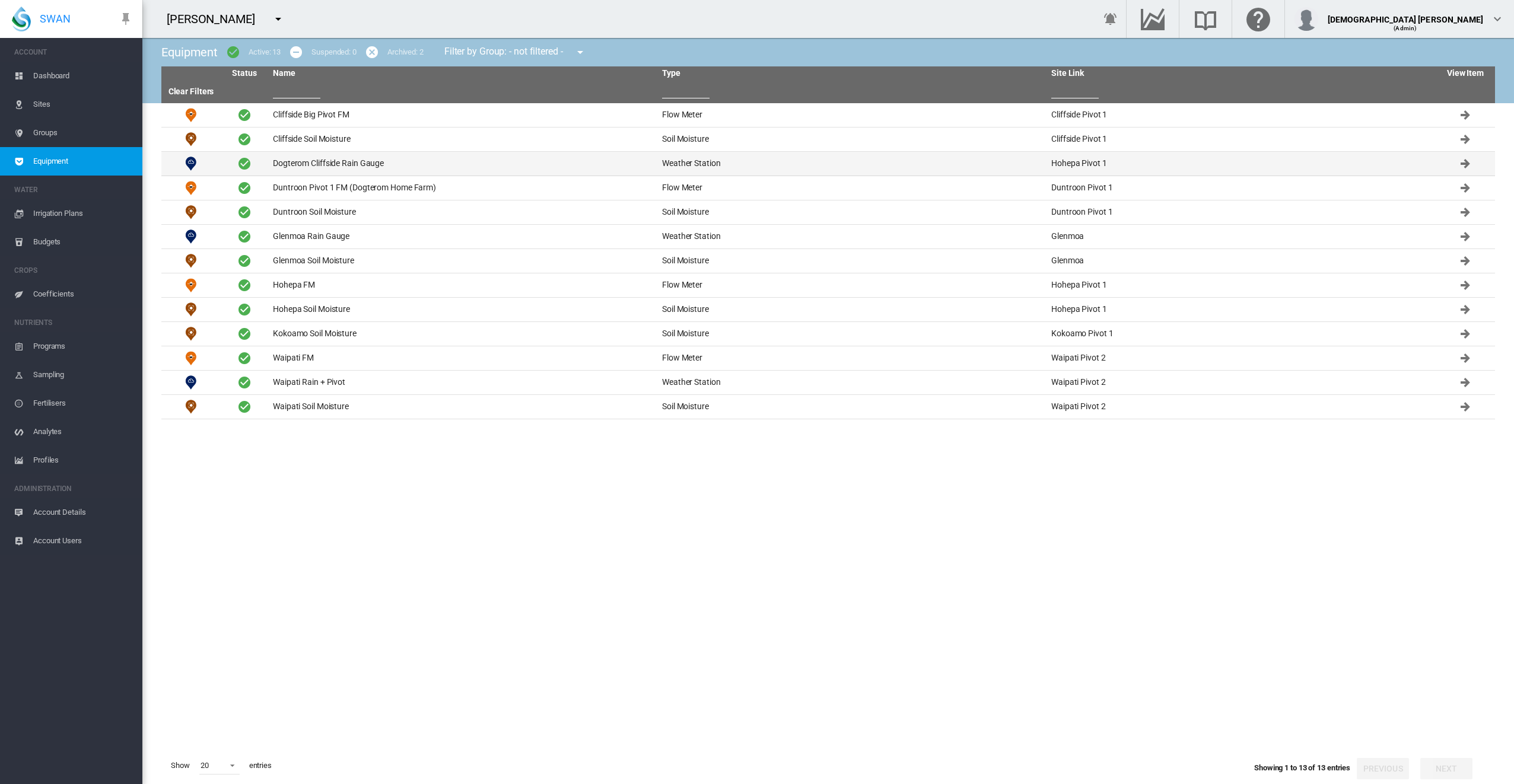
click at [305, 165] on td "Dogterom Cliffside Rain Gauge" at bounding box center [463, 164] width 389 height 24
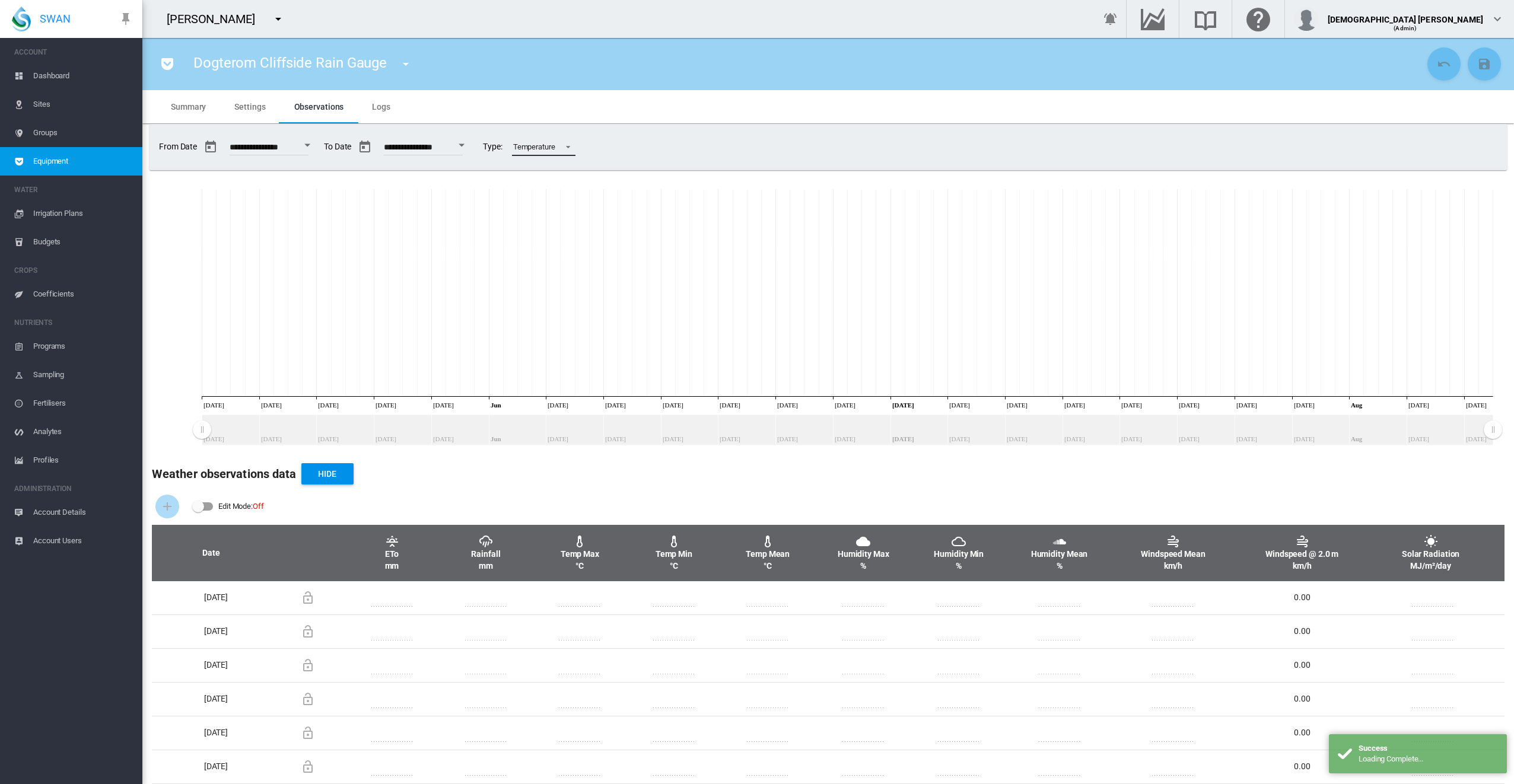
click at [555, 143] on div "Temperature" at bounding box center [534, 146] width 42 height 9
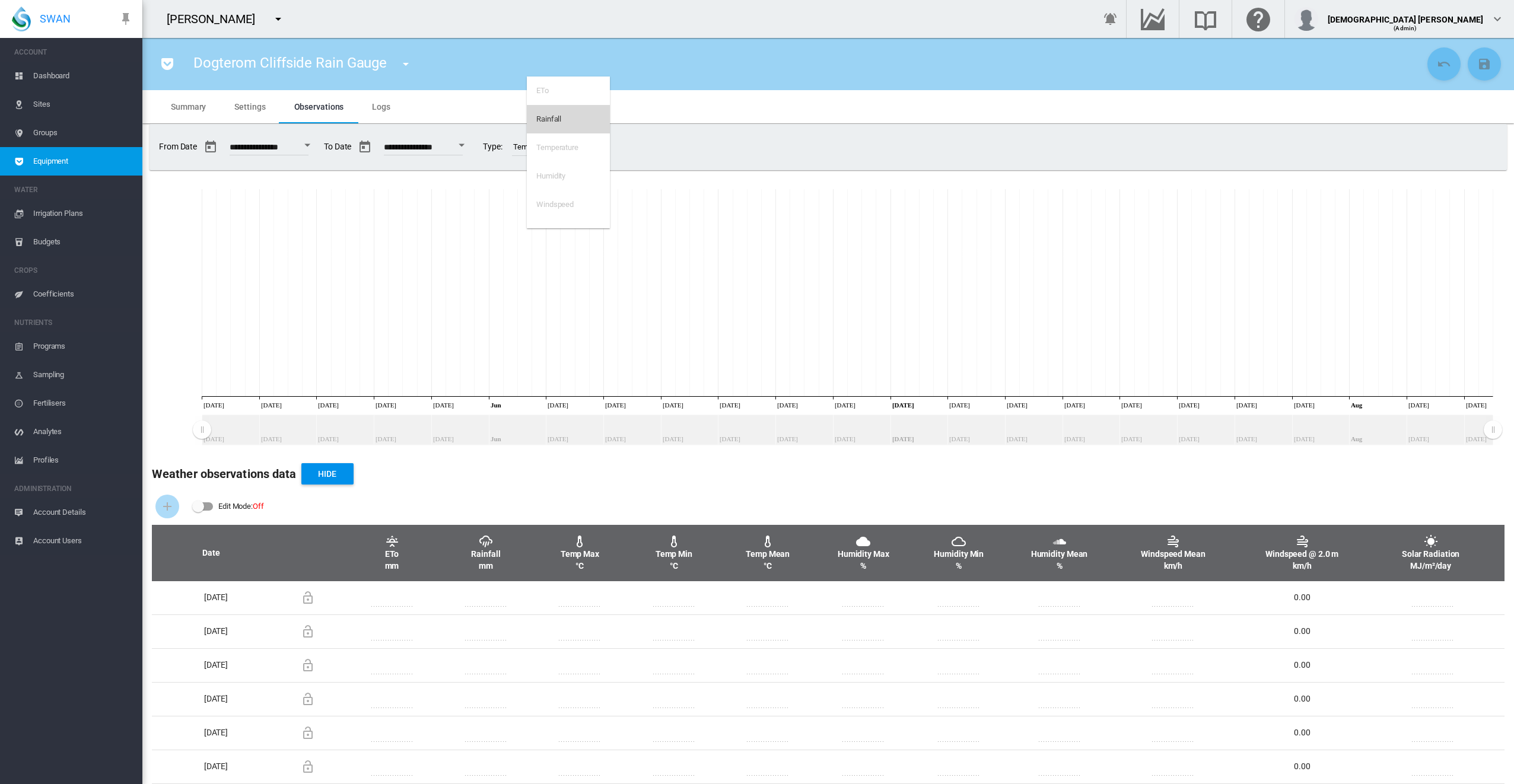
click at [562, 119] on md-option "Rainfall" at bounding box center [569, 119] width 83 height 29
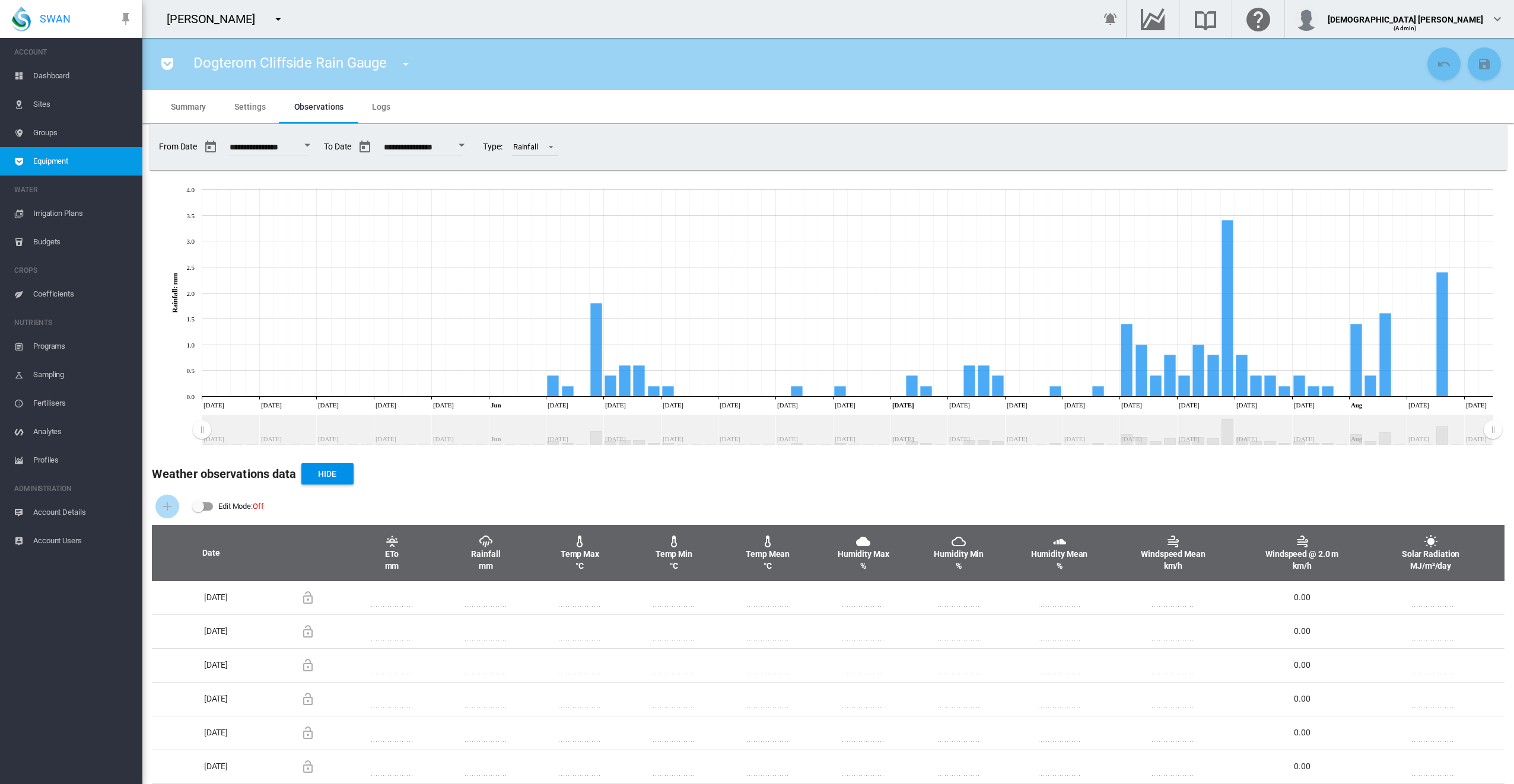
click at [241, 107] on span "Settings" at bounding box center [250, 107] width 31 height 10
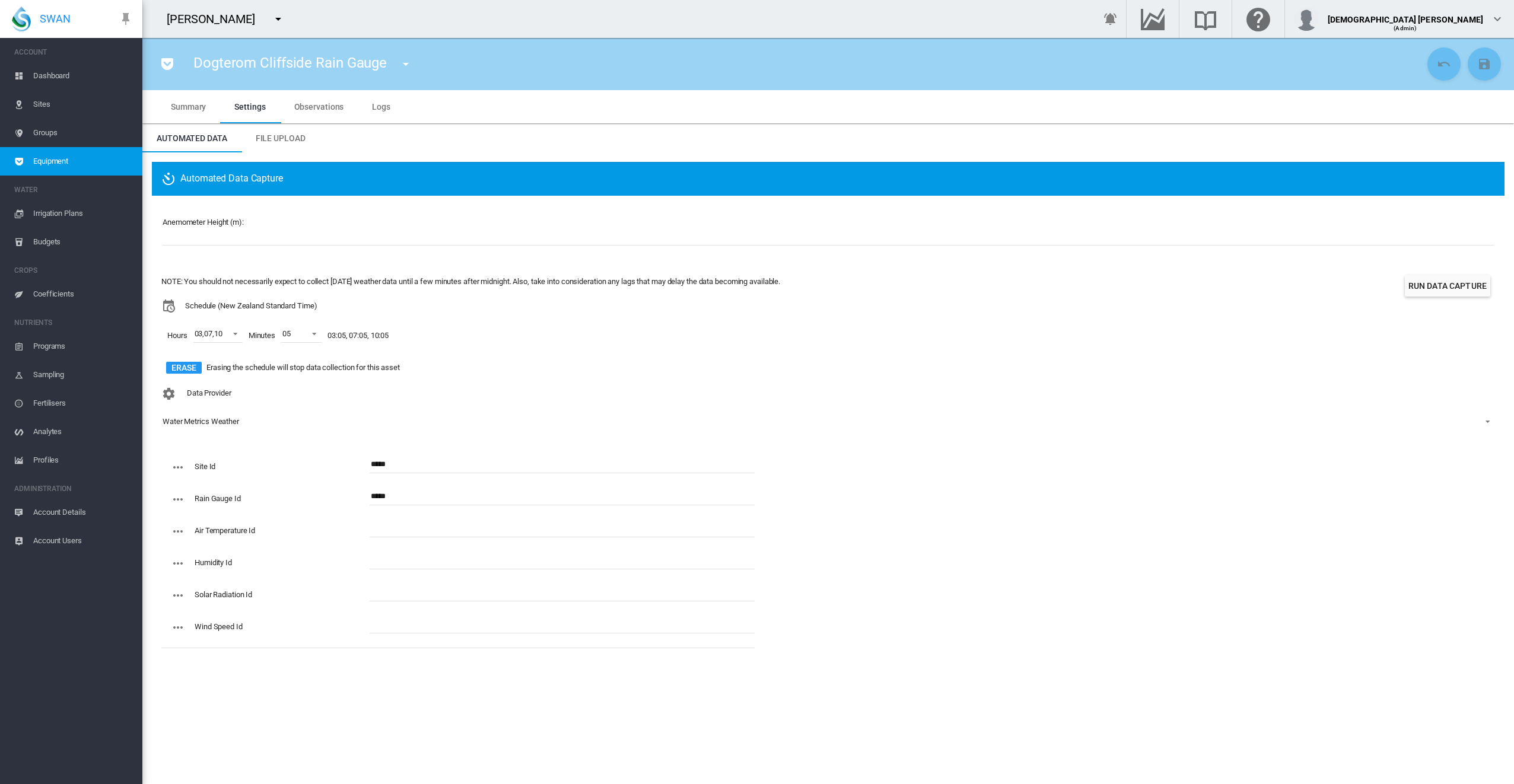
click at [175, 66] on button "button" at bounding box center [167, 64] width 24 height 24
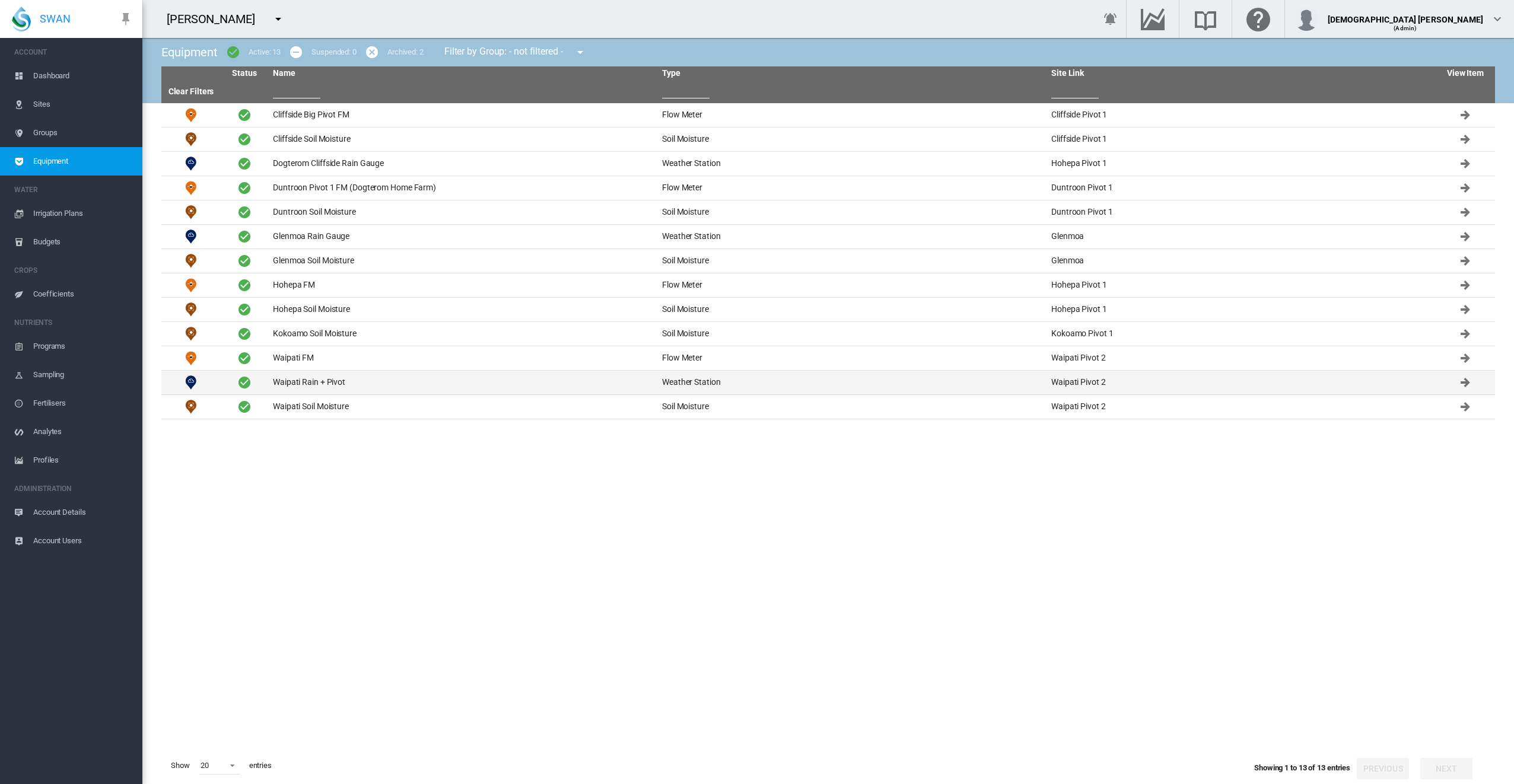
click at [325, 383] on td "Waipati Rain + Pivot" at bounding box center [463, 382] width 389 height 24
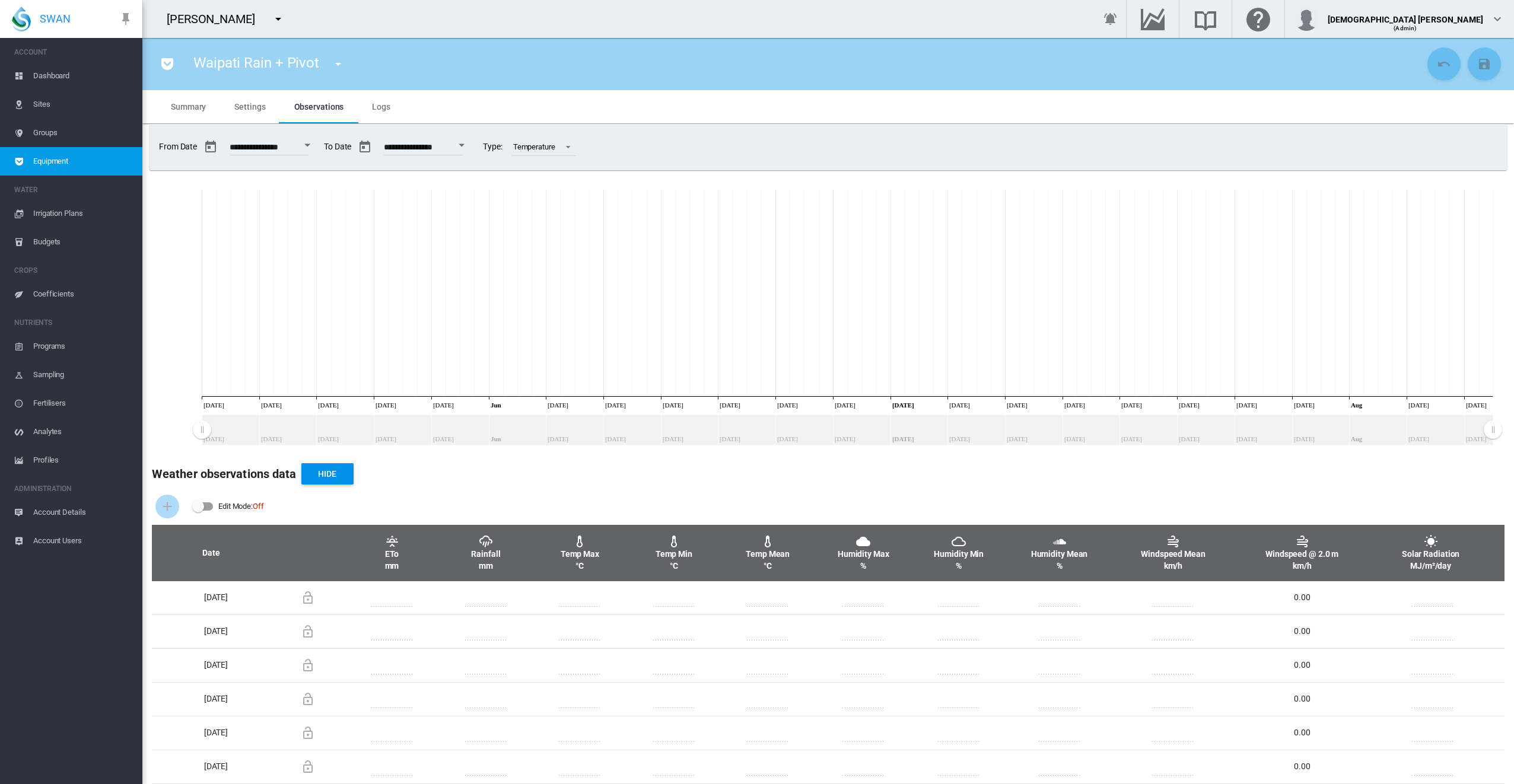
click at [255, 114] on md-tab-item "Settings" at bounding box center [250, 107] width 60 height 33
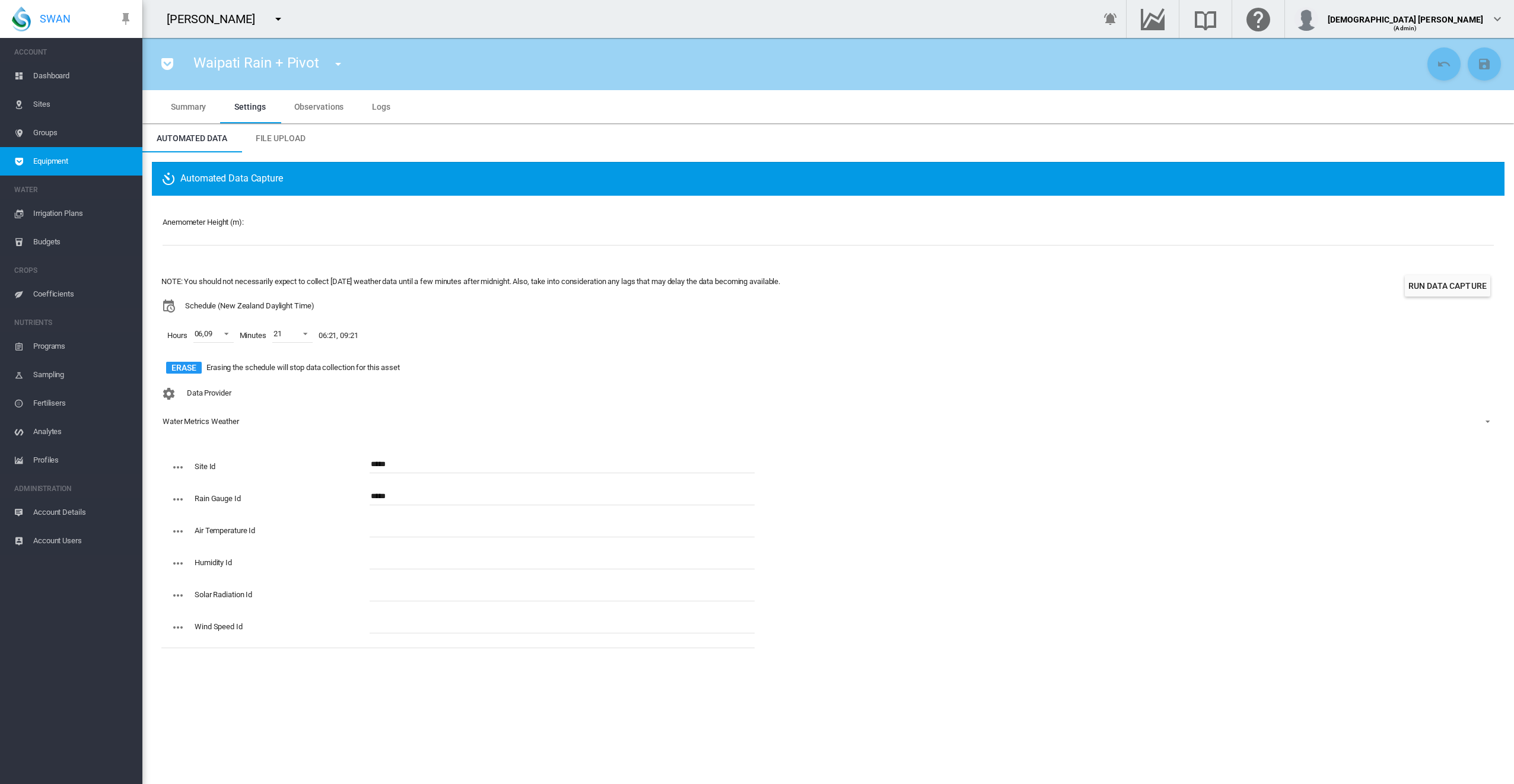
click at [306, 105] on span "Observations" at bounding box center [319, 107] width 50 height 10
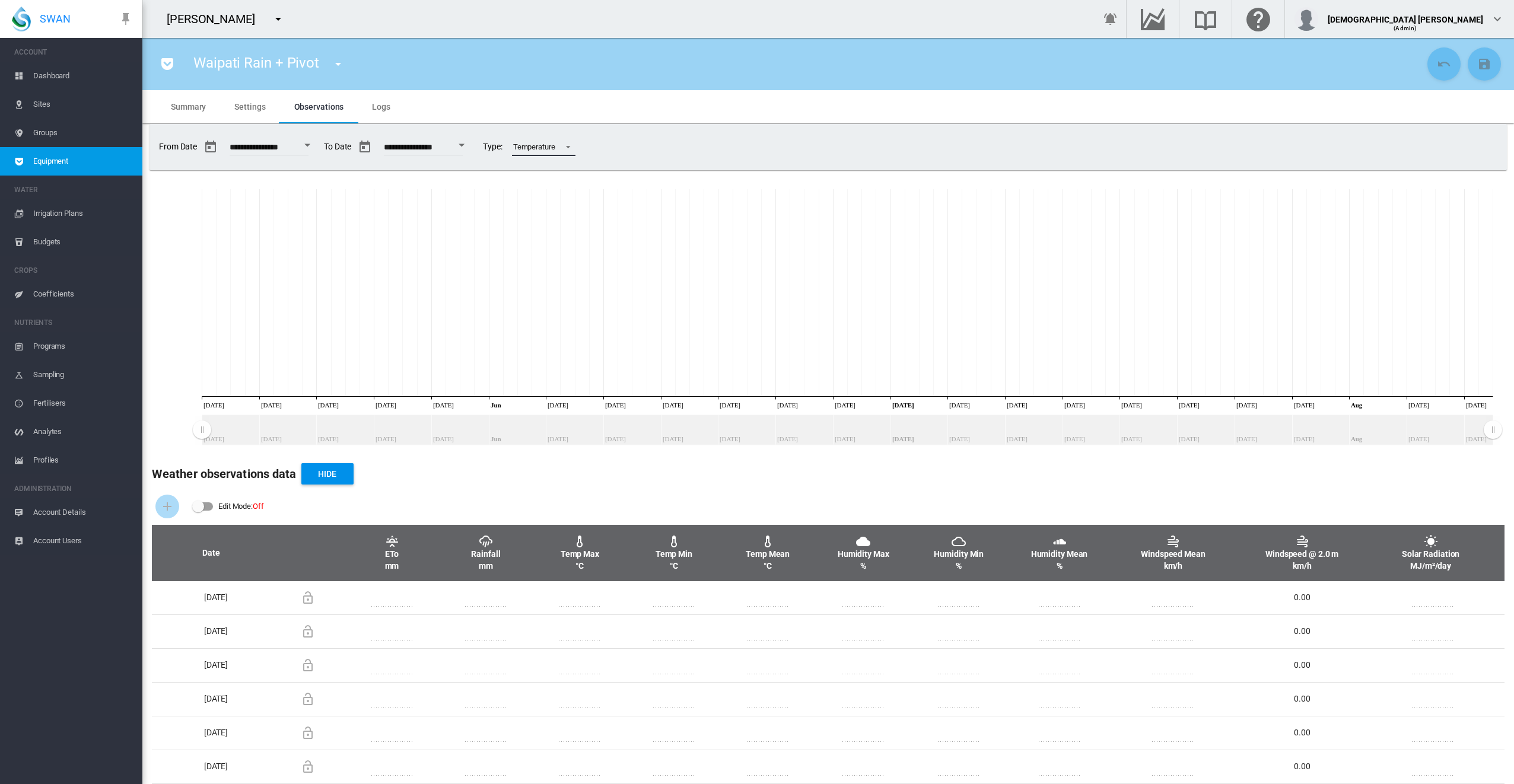
click at [571, 146] on span at bounding box center [565, 145] width 14 height 11
click at [565, 118] on md-option "Rainfall" at bounding box center [569, 119] width 83 height 29
click at [658, 138] on div "**********" at bounding box center [828, 147] width 1347 height 37
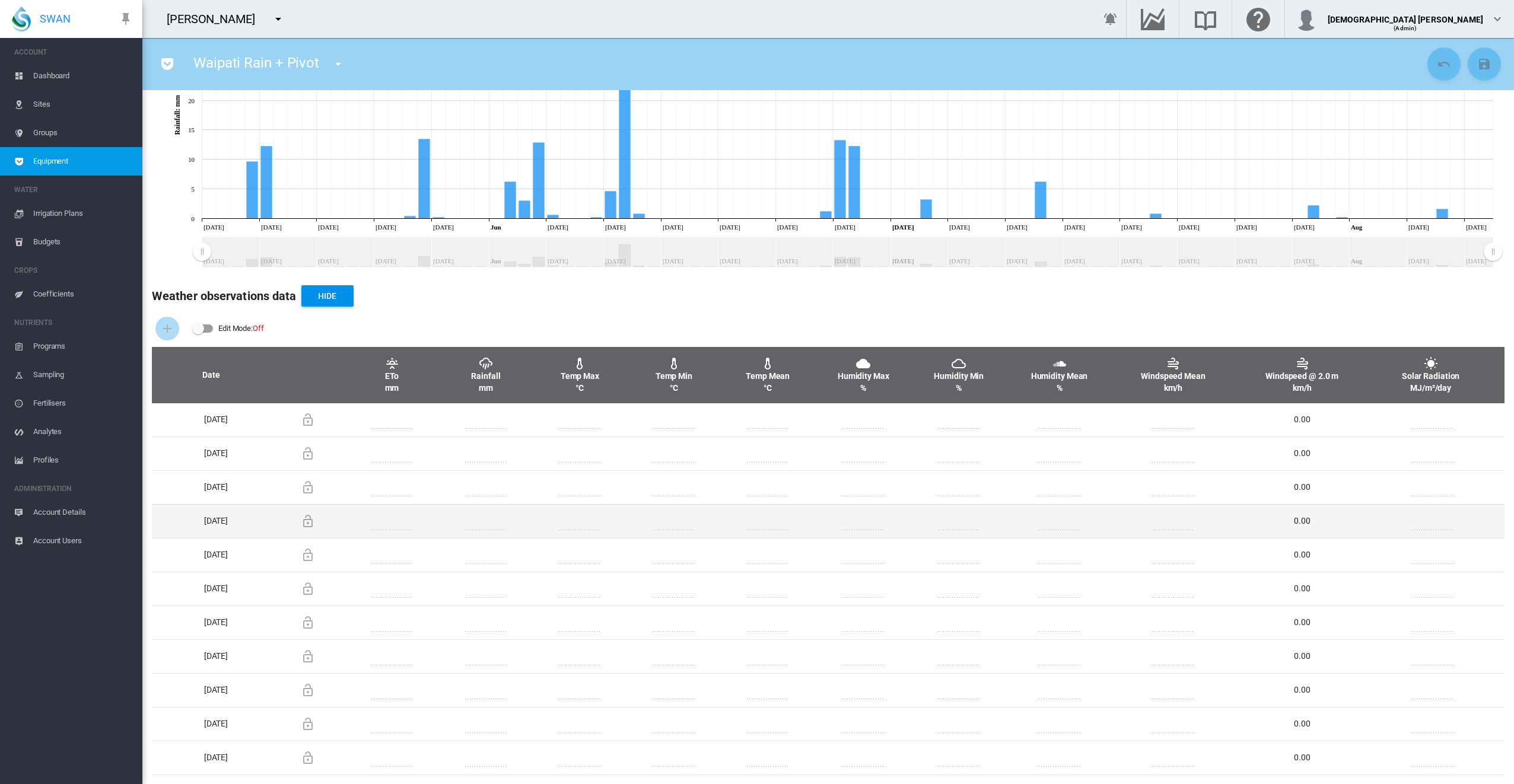
scroll to position [237, 0]
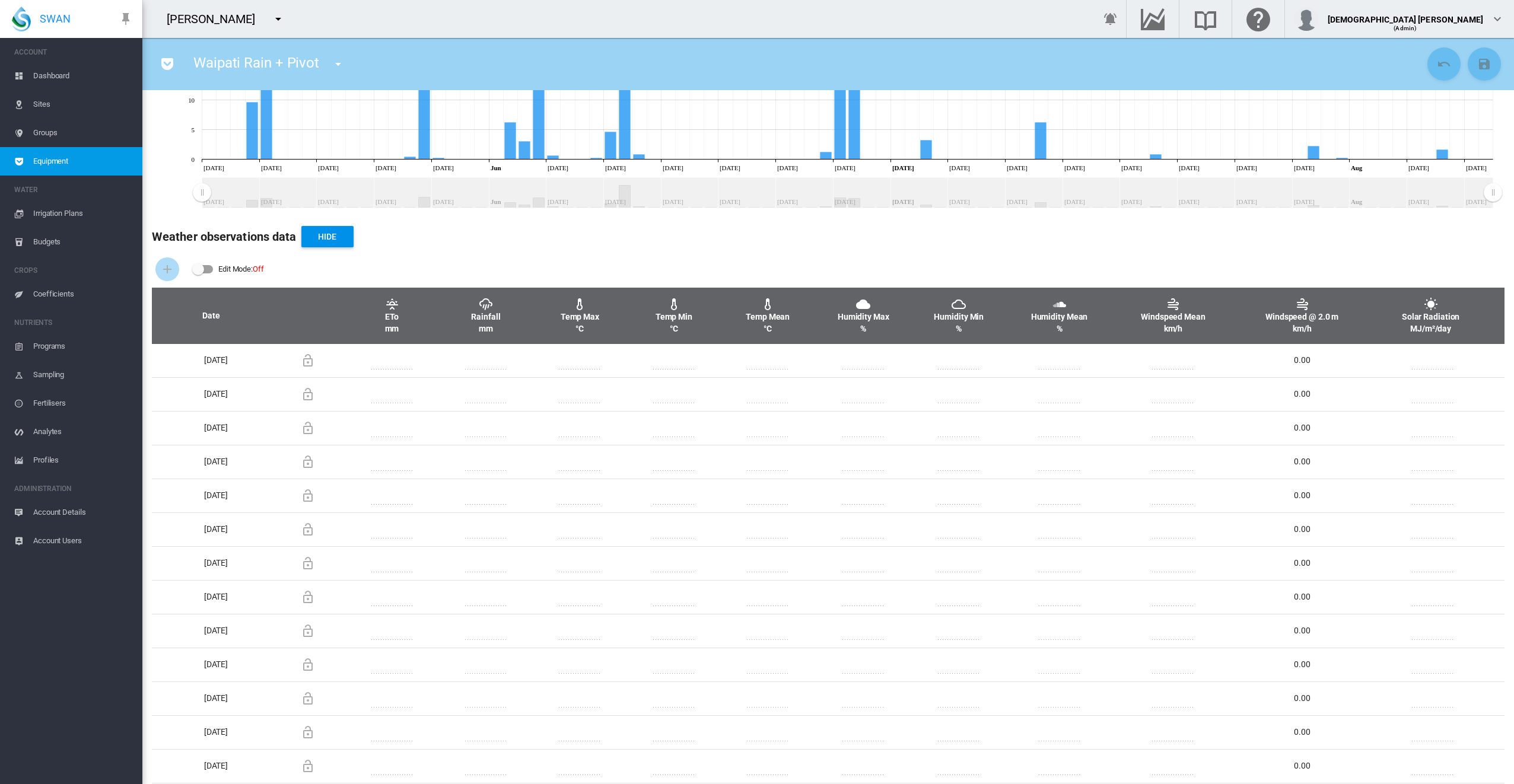
click at [271, 17] on md-icon "icon-menu-down" at bounding box center [278, 18] width 14 height 14
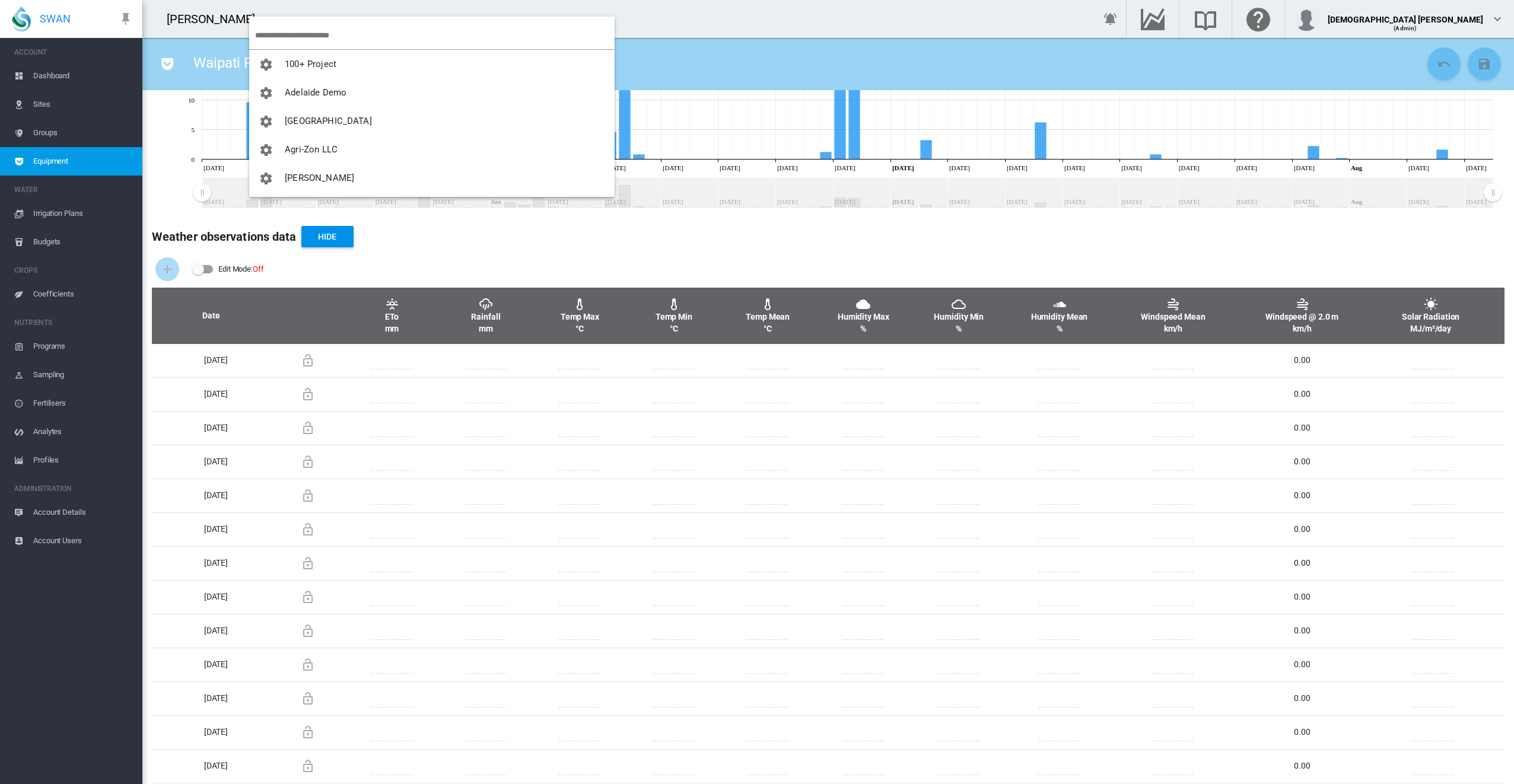
click at [284, 40] on input "search" at bounding box center [435, 35] width 359 height 28
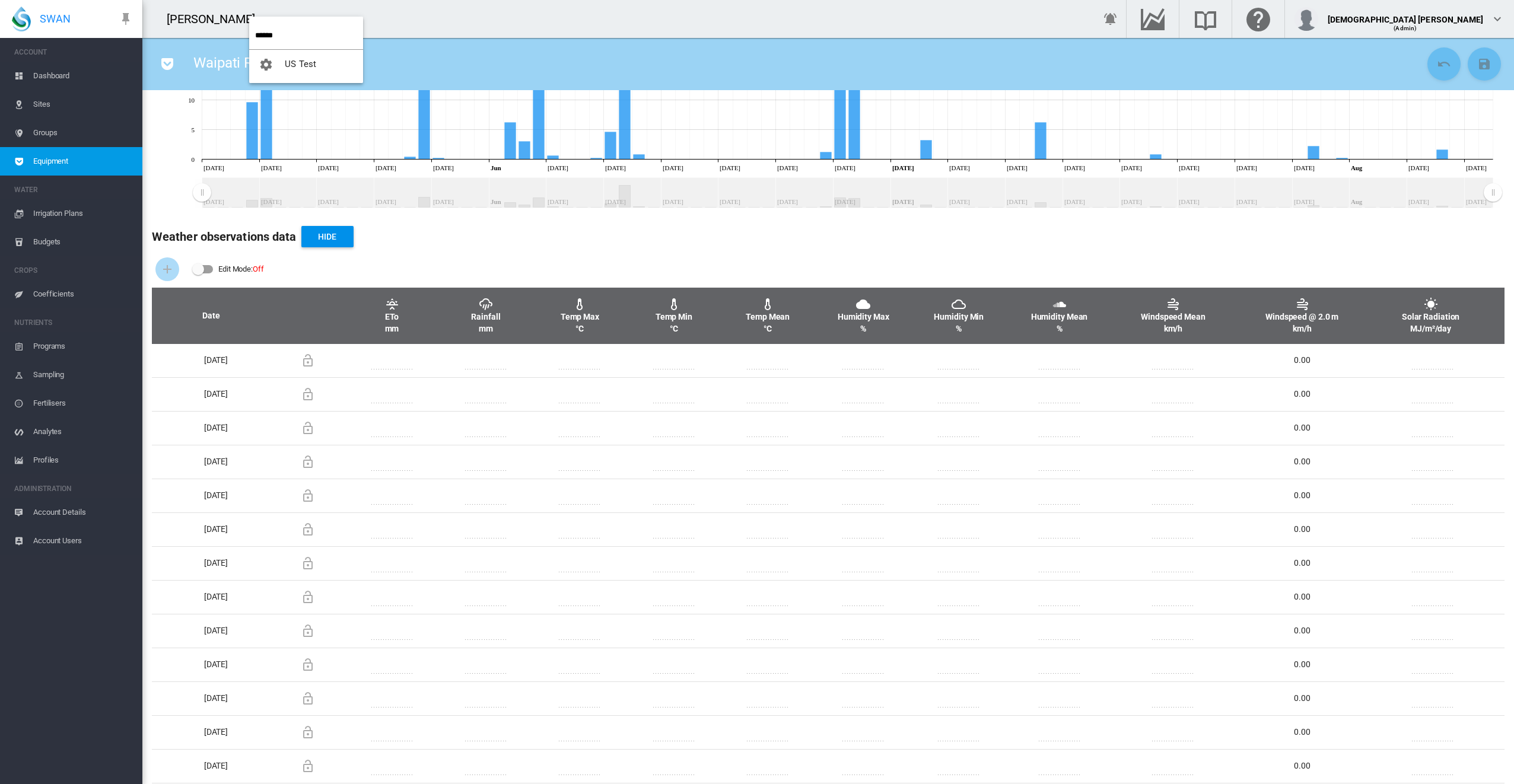
type input "******"
click at [298, 61] on span "US Test" at bounding box center [300, 64] width 32 height 11
click at [298, 61] on span "Waipati Rain + Pivot" at bounding box center [256, 63] width 125 height 16
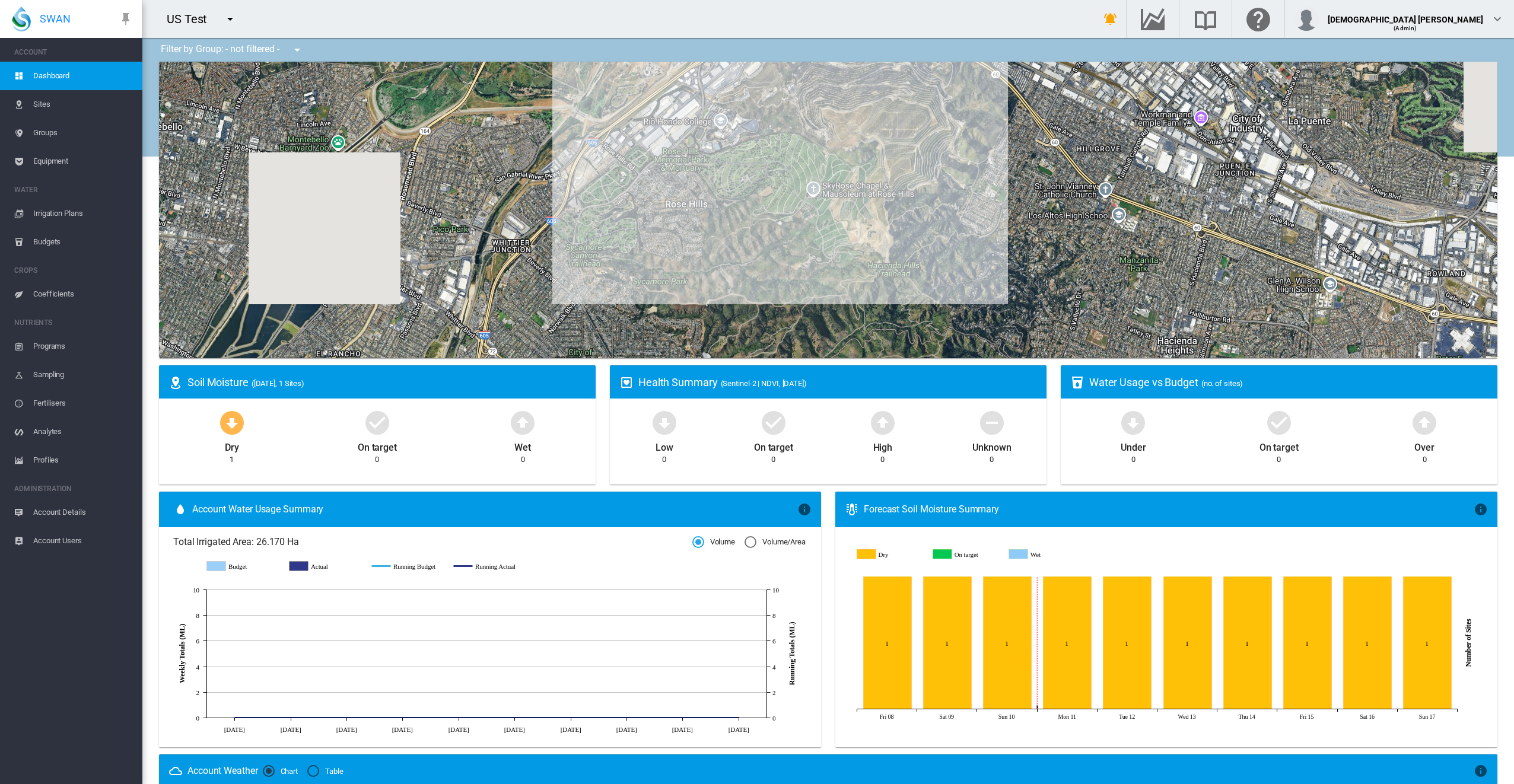
click at [55, 161] on span "Equipment" at bounding box center [82, 162] width 99 height 29
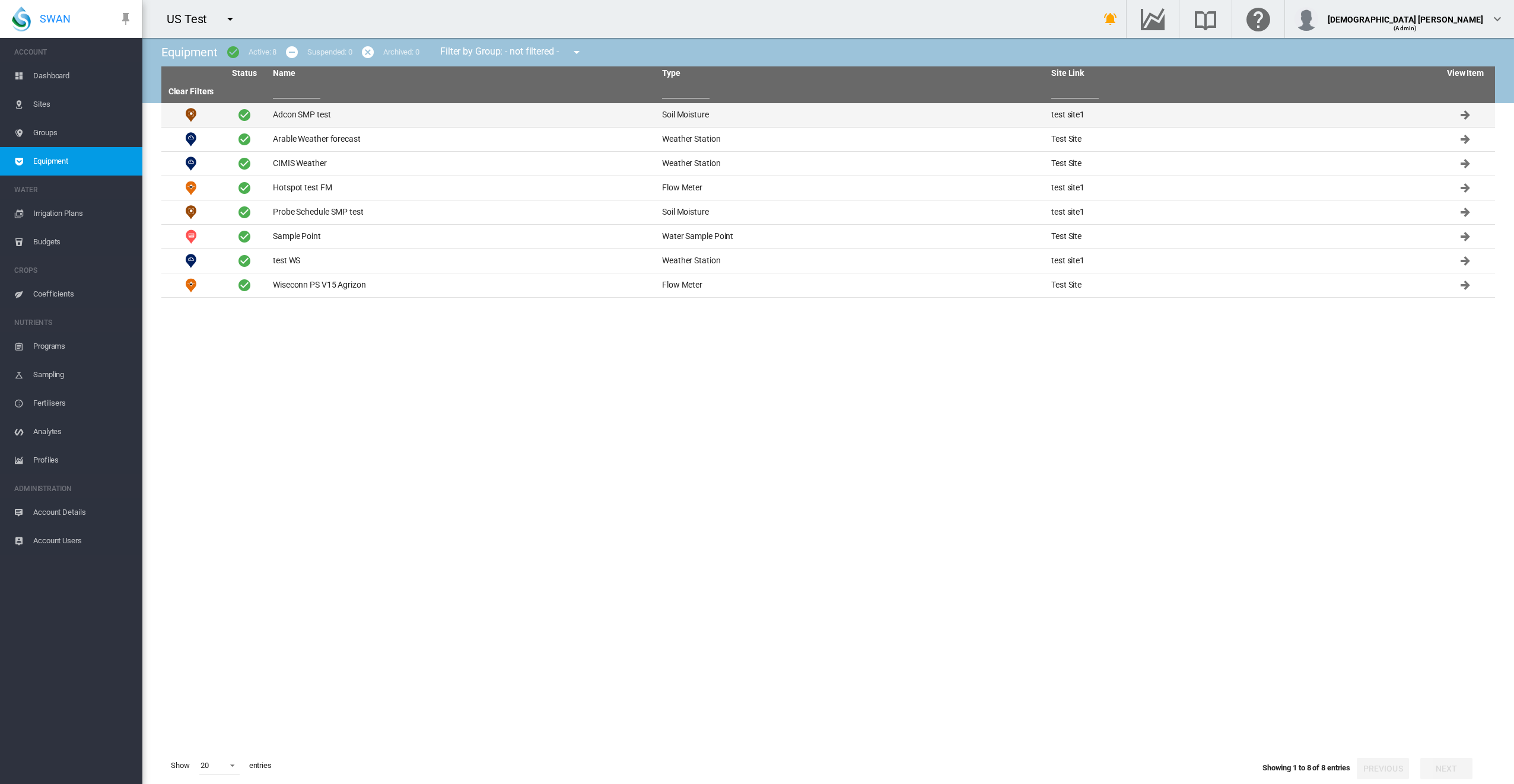
click at [322, 115] on td "Adcon SMP test" at bounding box center [463, 115] width 389 height 24
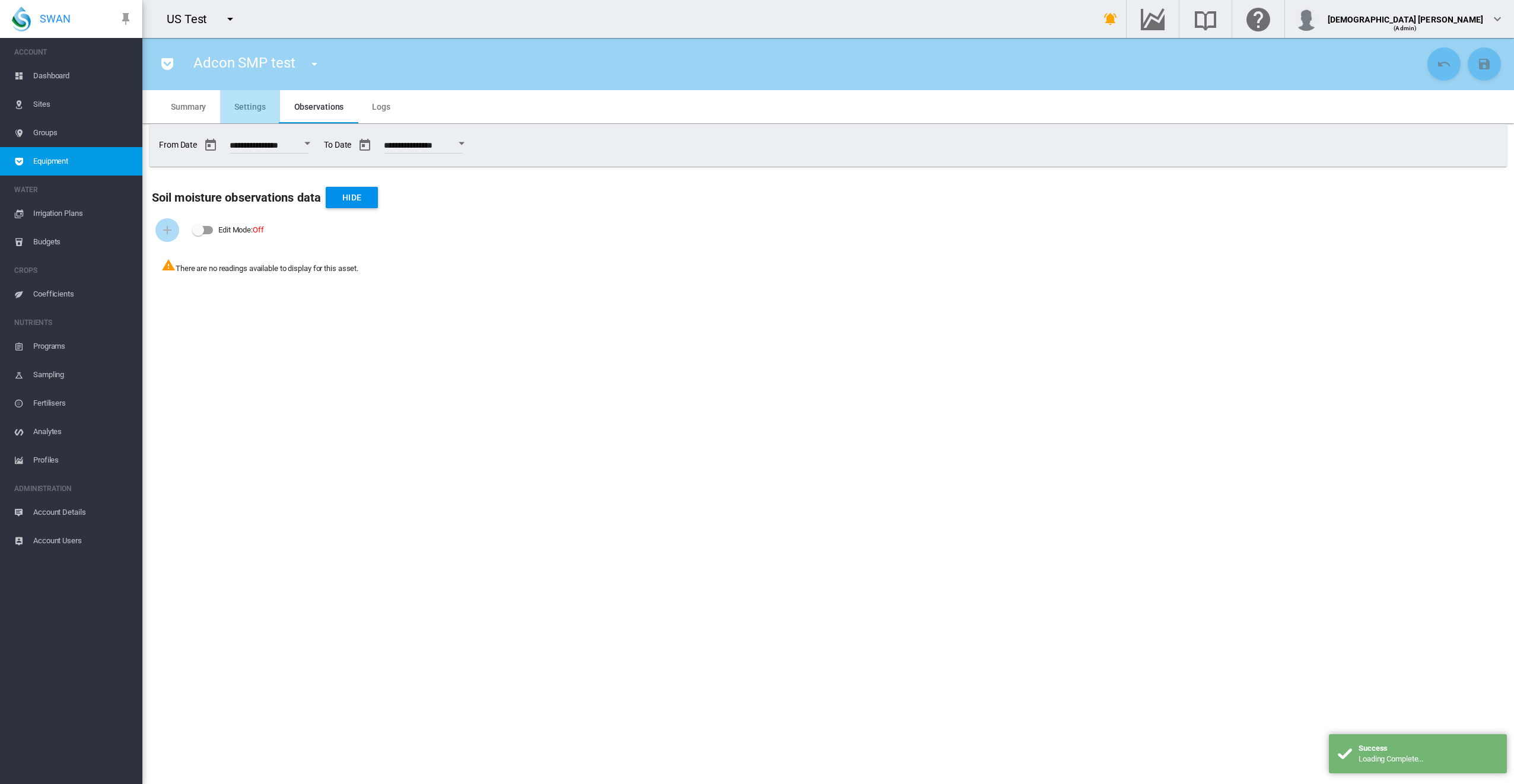
click at [237, 105] on span "Settings" at bounding box center [250, 107] width 31 height 10
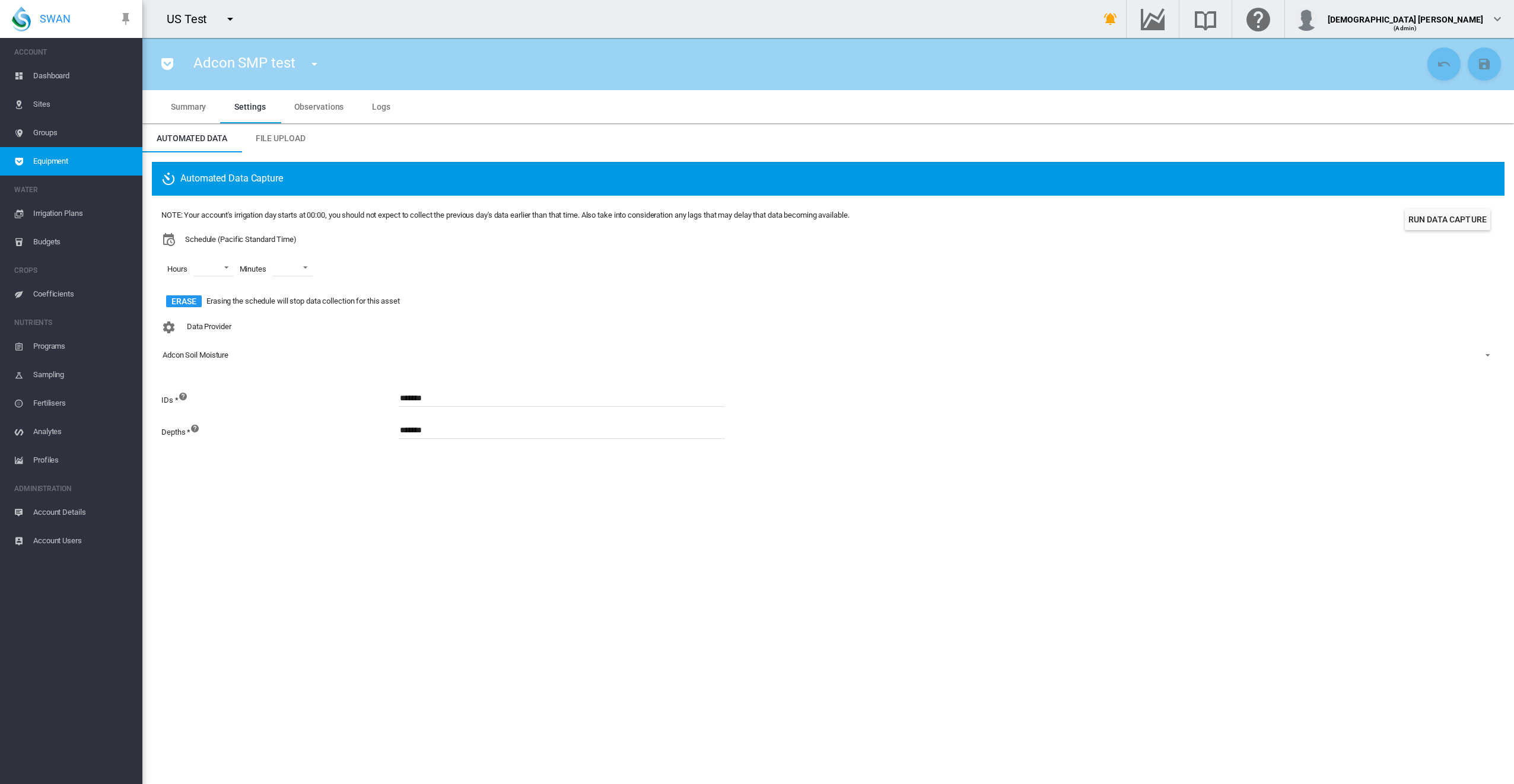
click at [446, 68] on div "Adcon SMP test Adcon SMP test (Soil Moisture) Arable Weather forecast (Weather …" at bounding box center [788, 64] width 1272 height 33
click at [91, 512] on span "Account Details" at bounding box center [82, 512] width 99 height 29
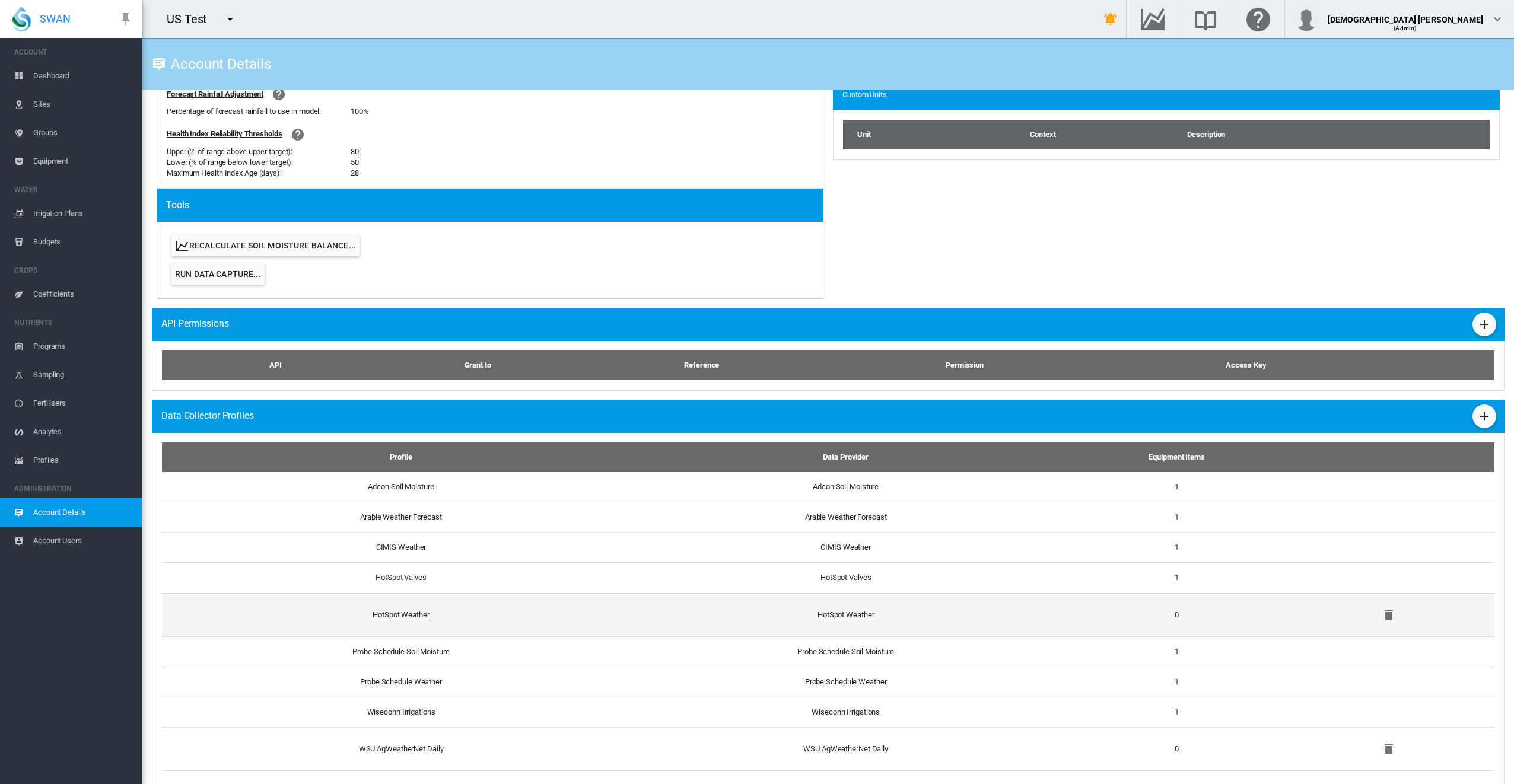
scroll to position [534, 0]
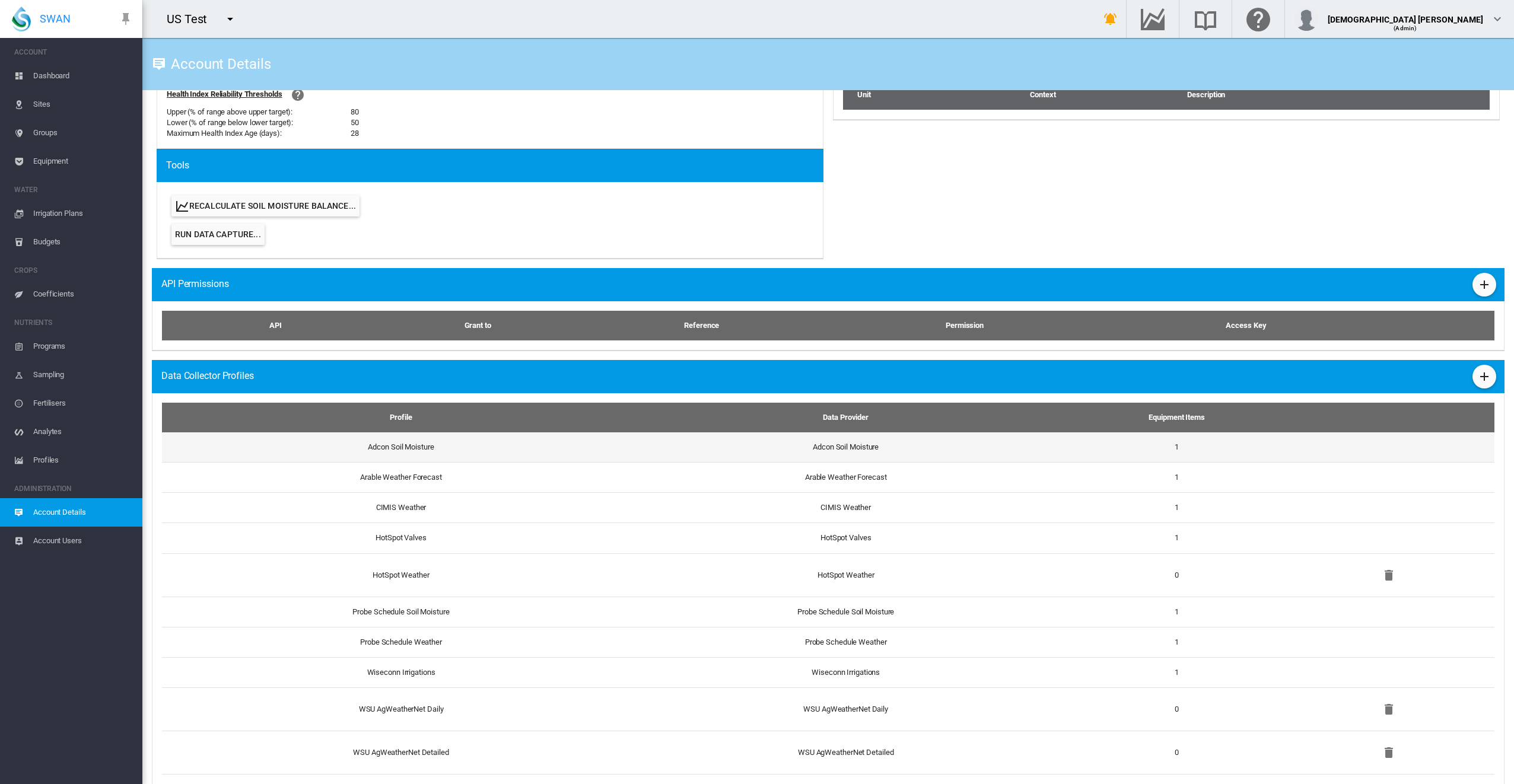
click at [1265, 451] on td "1" at bounding box center [1176, 447] width 232 height 30
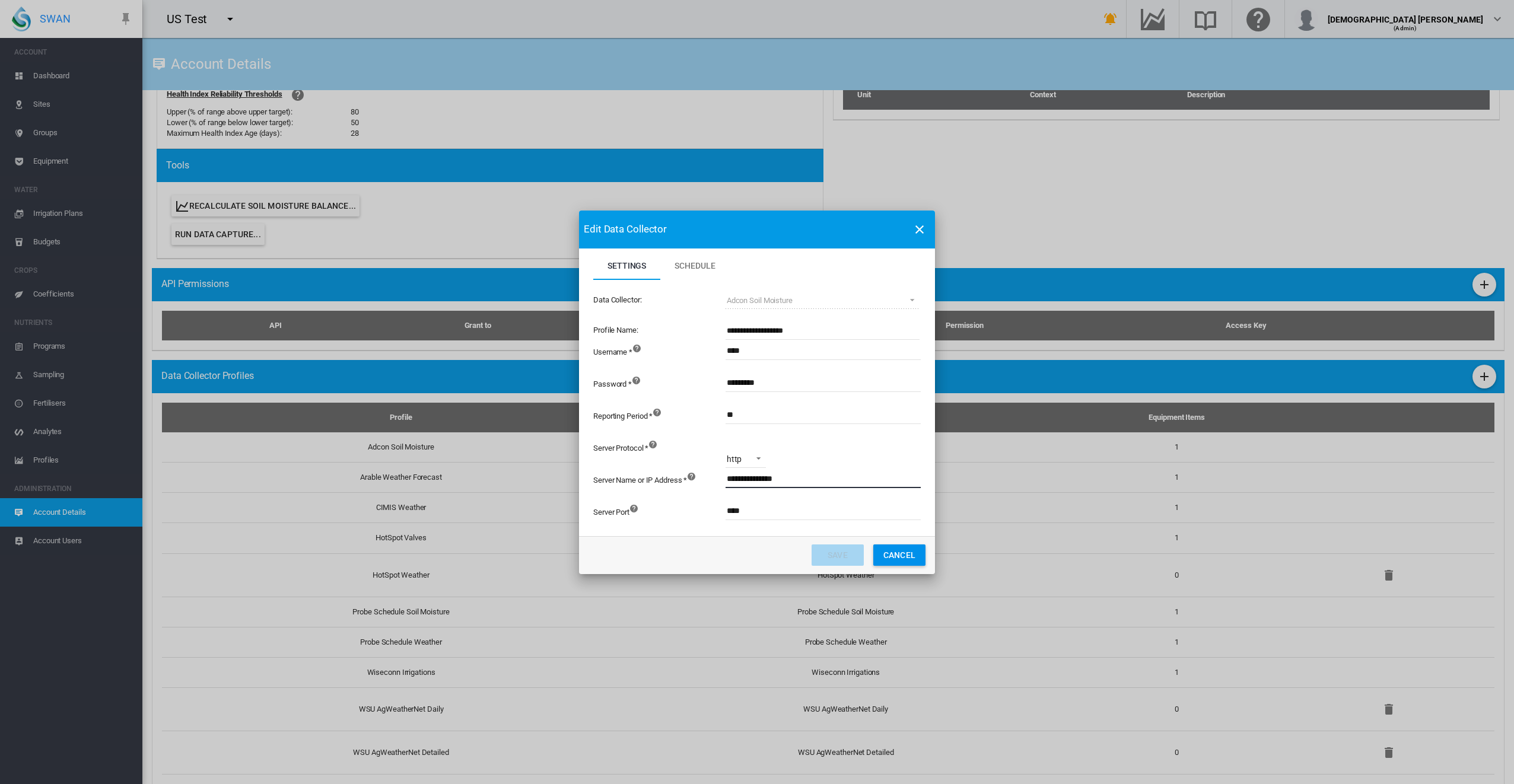
click at [761, 481] on input "**********" at bounding box center [889, 479] width 327 height 17
click at [902, 450] on div "http http https" at bounding box center [823, 453] width 197 height 32
click at [904, 553] on button "Cancel" at bounding box center [899, 555] width 52 height 21
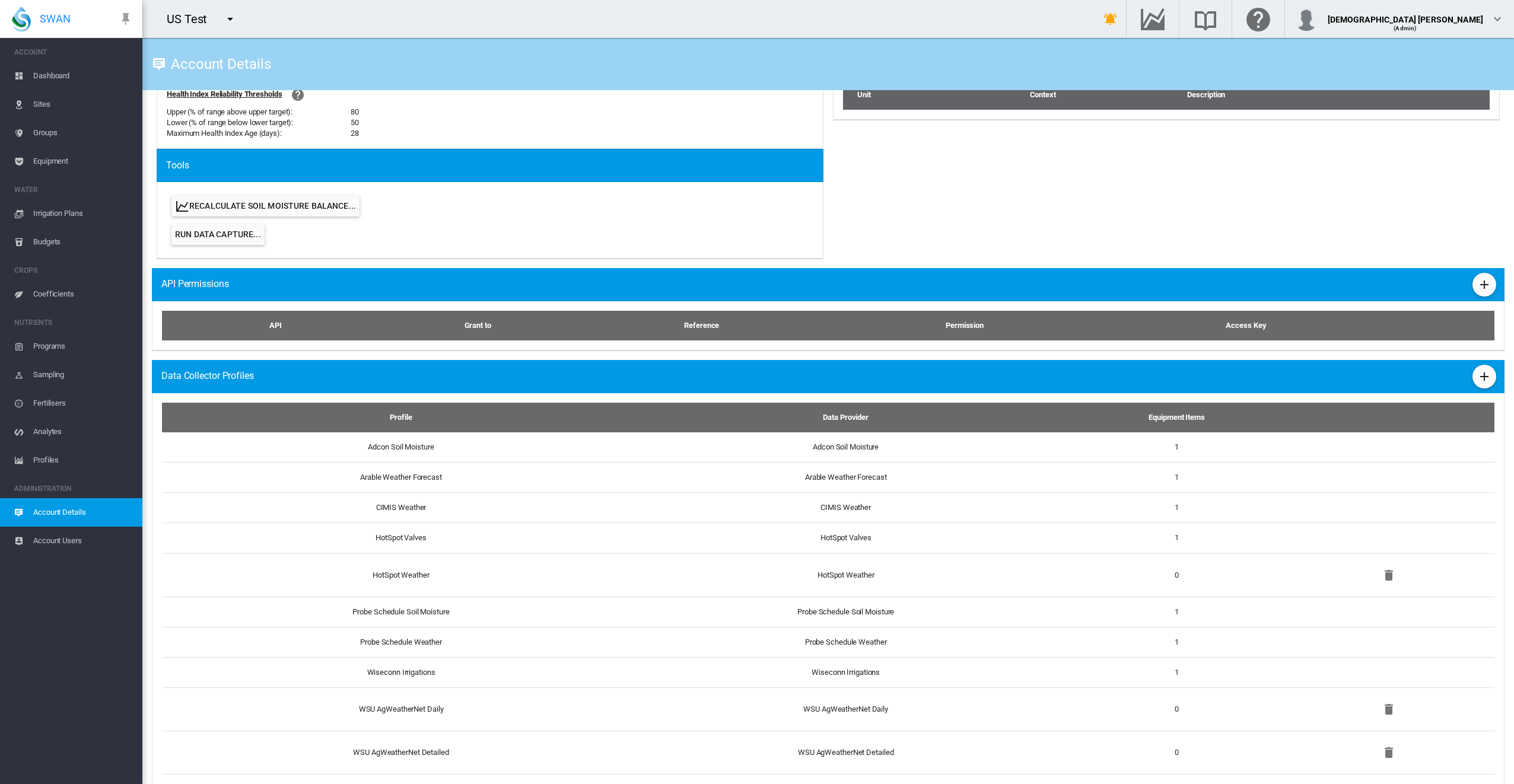
drag, startPoint x: 869, startPoint y: 264, endPoint x: 864, endPoint y: 270, distance: 7.8
